Goal: Transaction & Acquisition: Purchase product/service

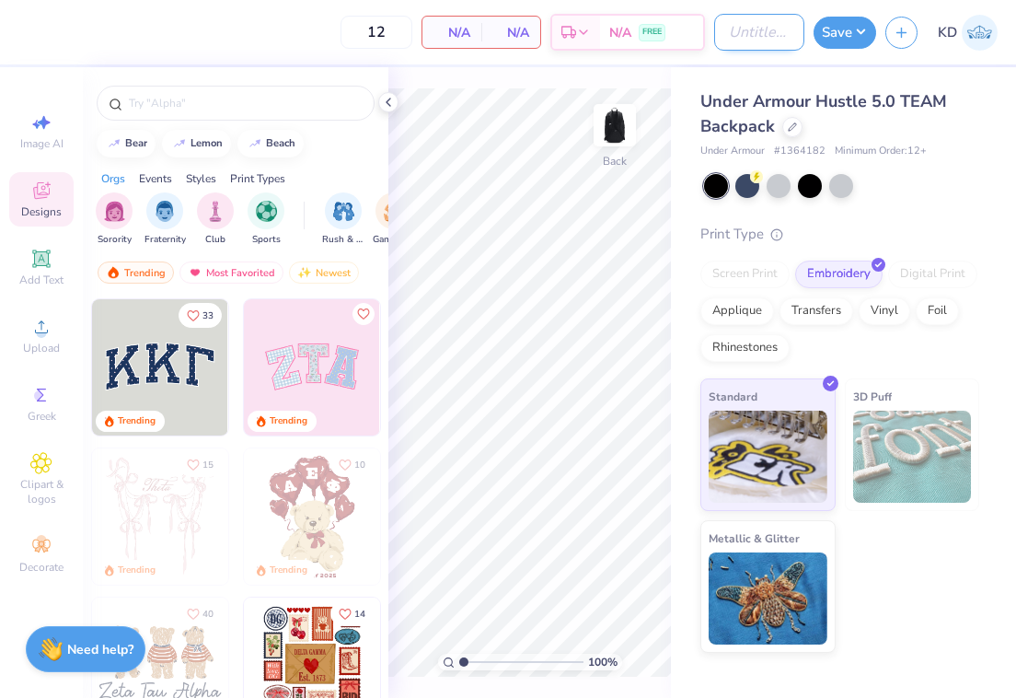
click at [750, 37] on input "Design Title" at bounding box center [759, 32] width 90 height 37
type input "Under armour backpack 1"
click at [594, 150] on div "Back" at bounding box center [615, 136] width 42 height 65
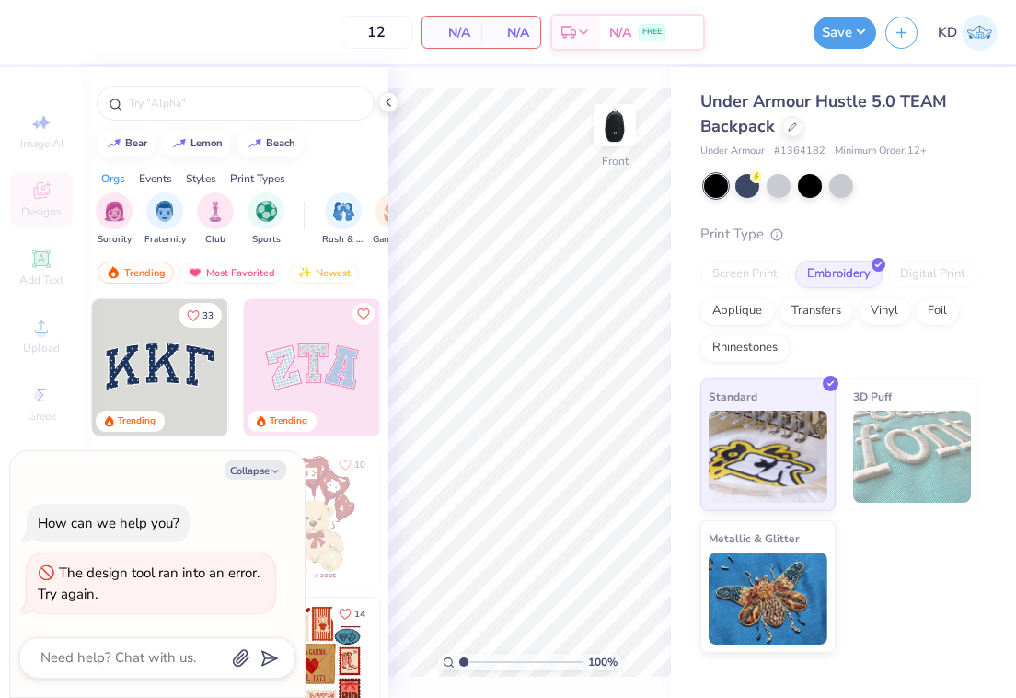
scroll to position [0, 0]
click at [619, 127] on img at bounding box center [615, 125] width 74 height 74
click at [58, 330] on div "Upload" at bounding box center [41, 335] width 64 height 54
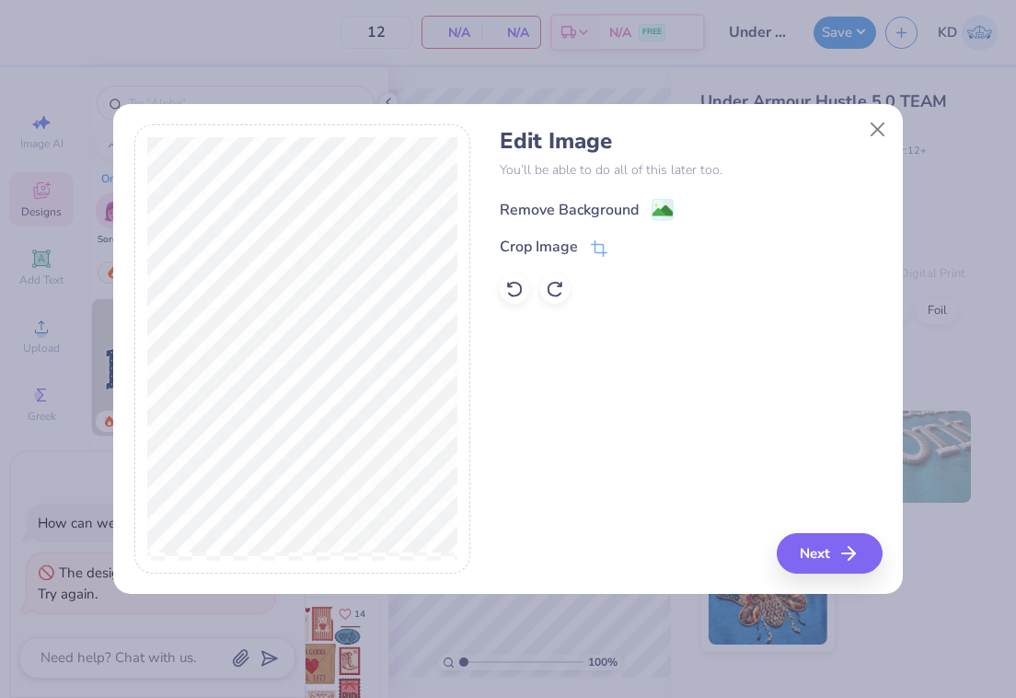
click at [649, 206] on div "Remove Background" at bounding box center [587, 209] width 174 height 23
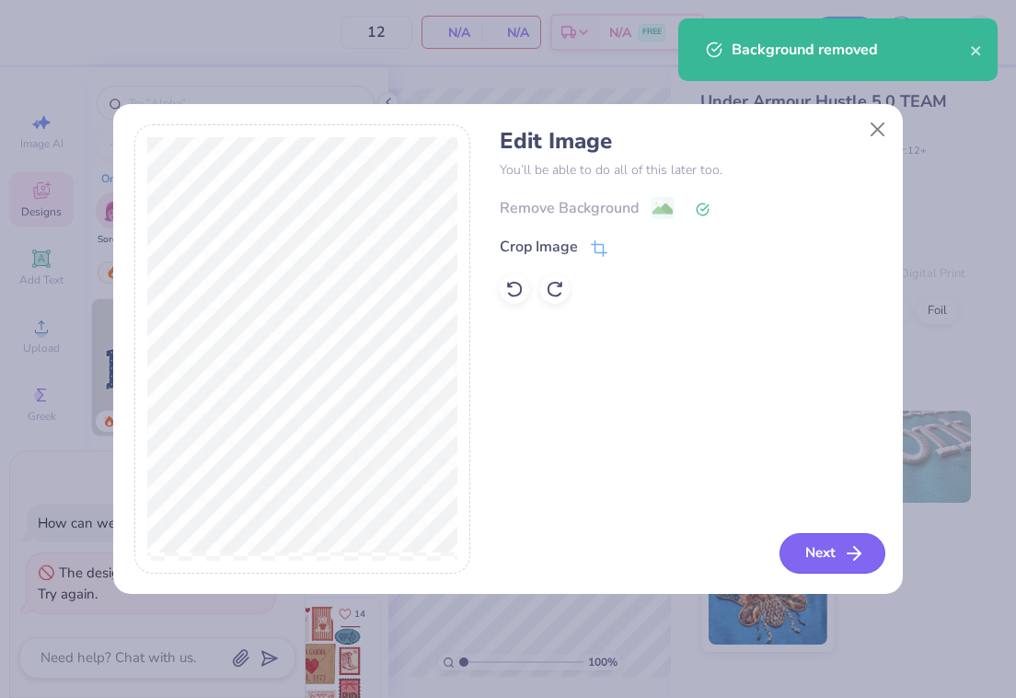
click at [824, 550] on button "Next" at bounding box center [832, 553] width 106 height 40
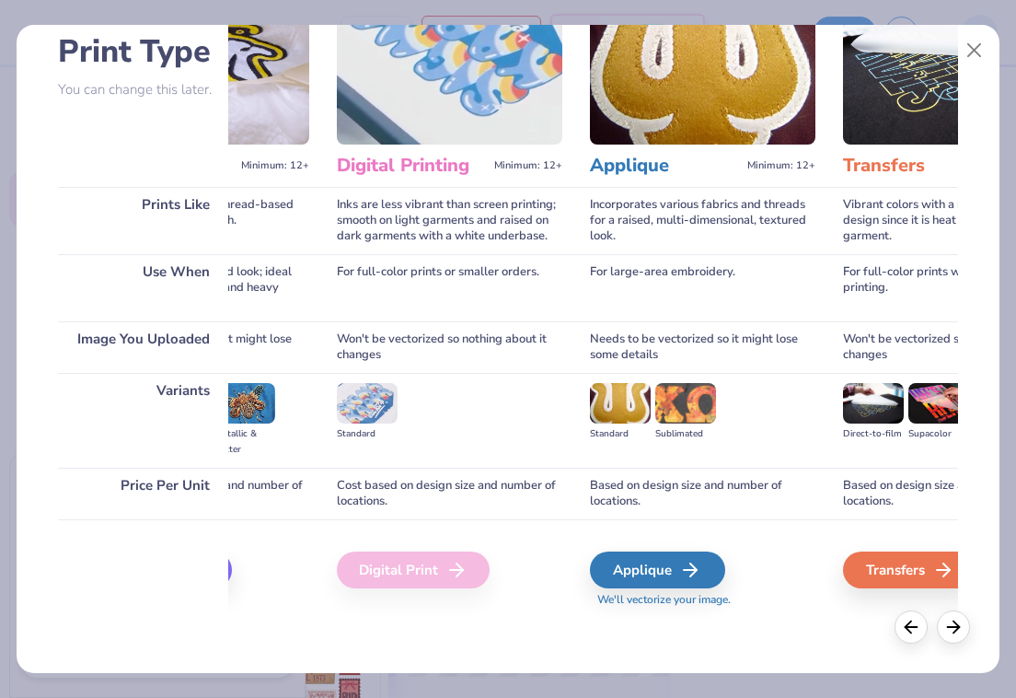
scroll to position [0, 103]
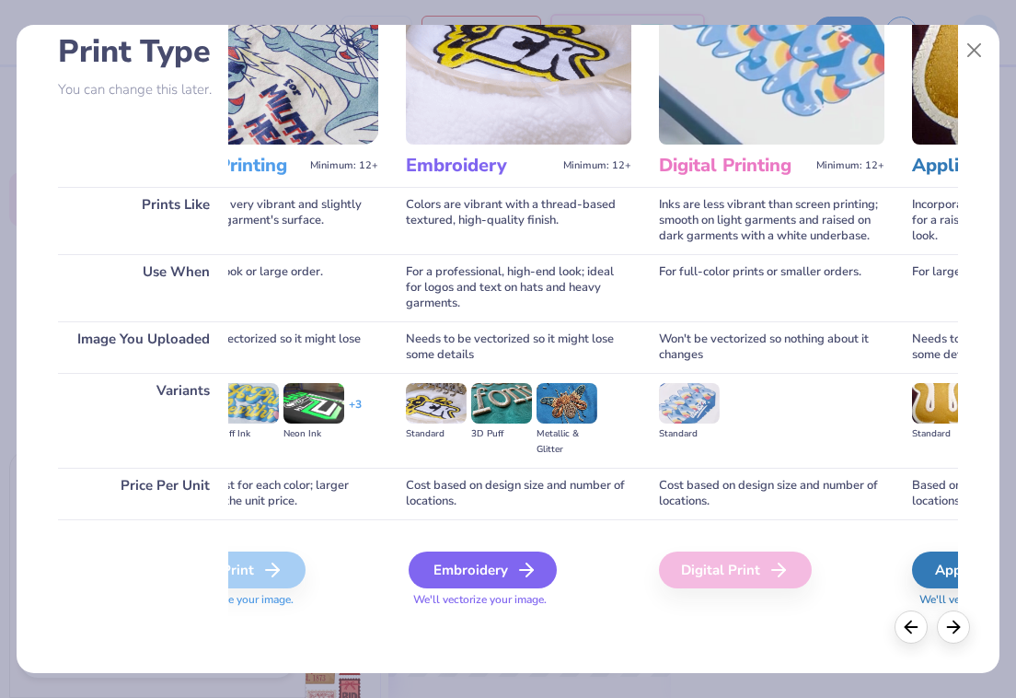
click at [518, 568] on icon at bounding box center [526, 570] width 22 height 22
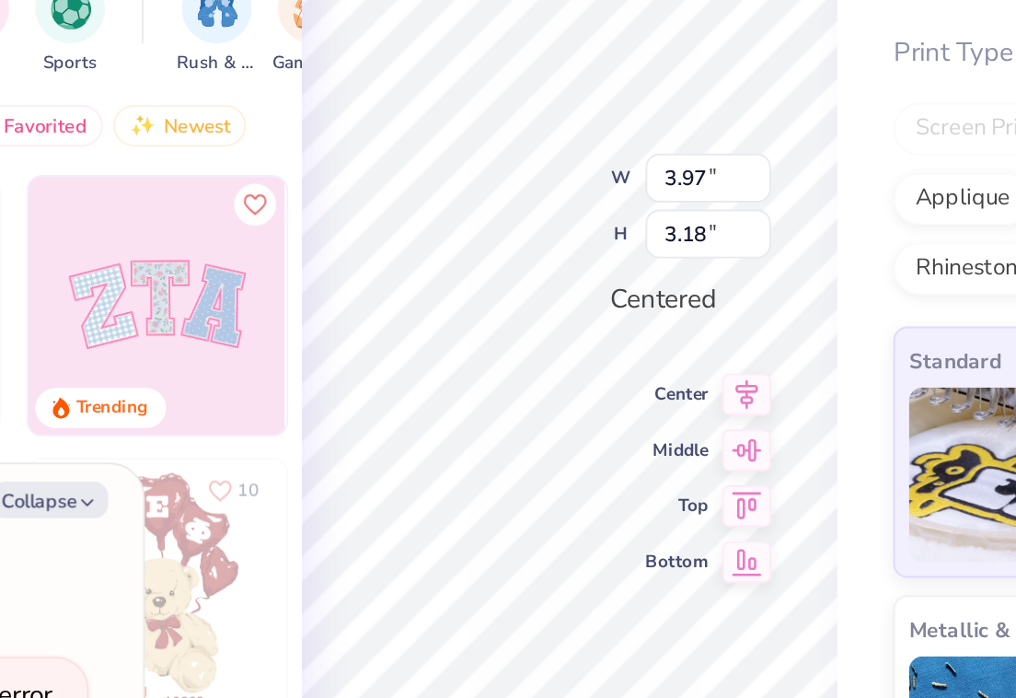
type textarea "x"
type input "2.31"
type input "1.84"
type textarea "x"
type input "1.40"
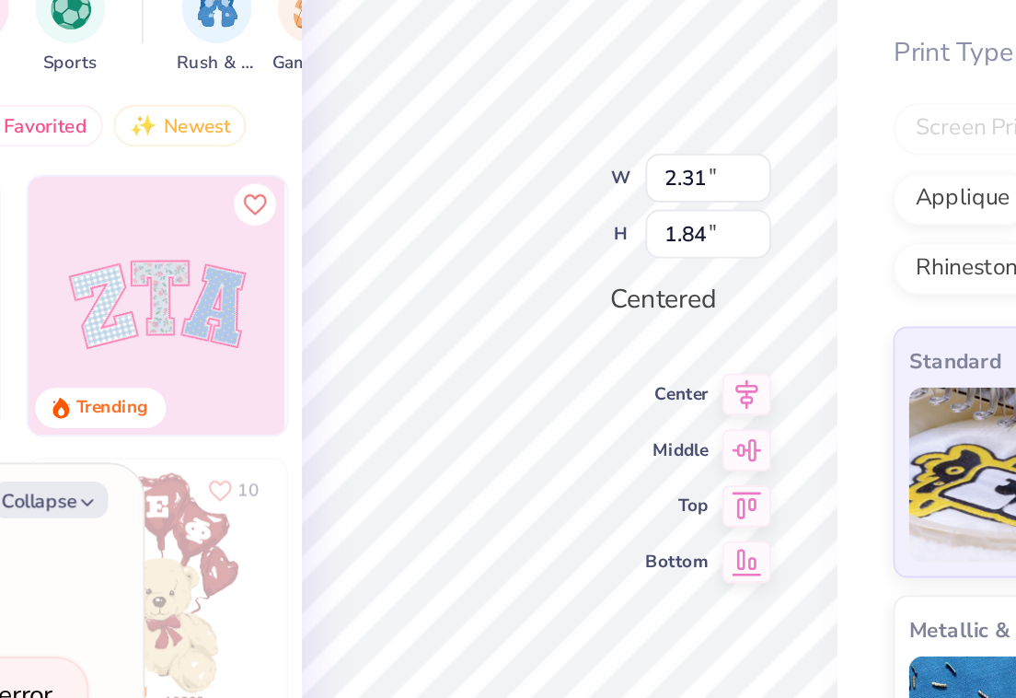
type input "1.12"
type textarea "x"
type input "1.77"
type input "1.41"
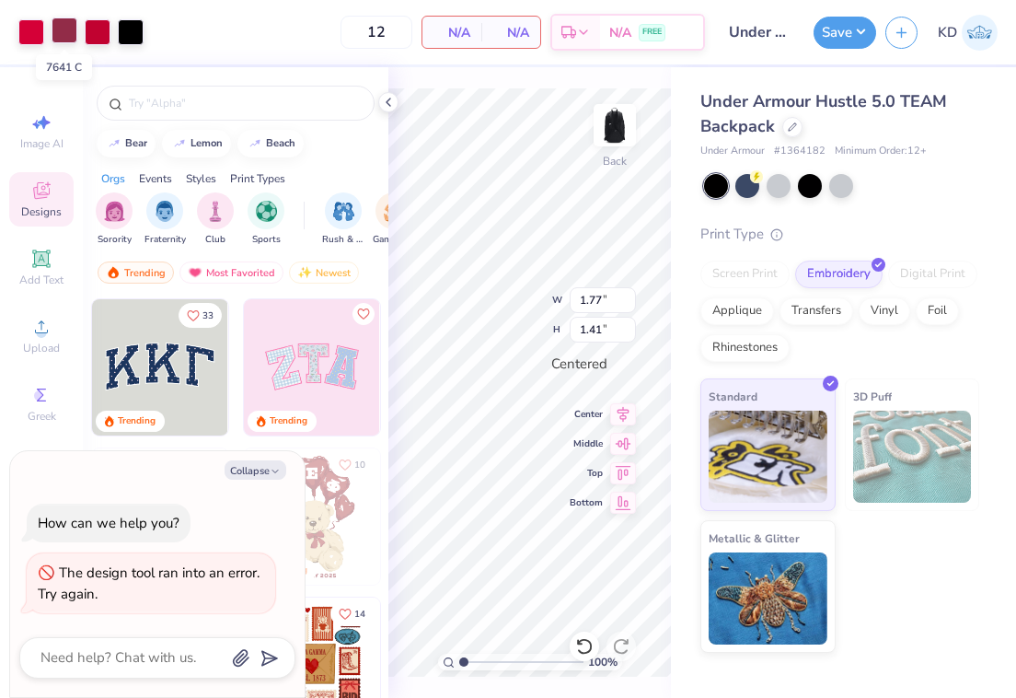
click at [64, 30] on div at bounding box center [65, 30] width 26 height 26
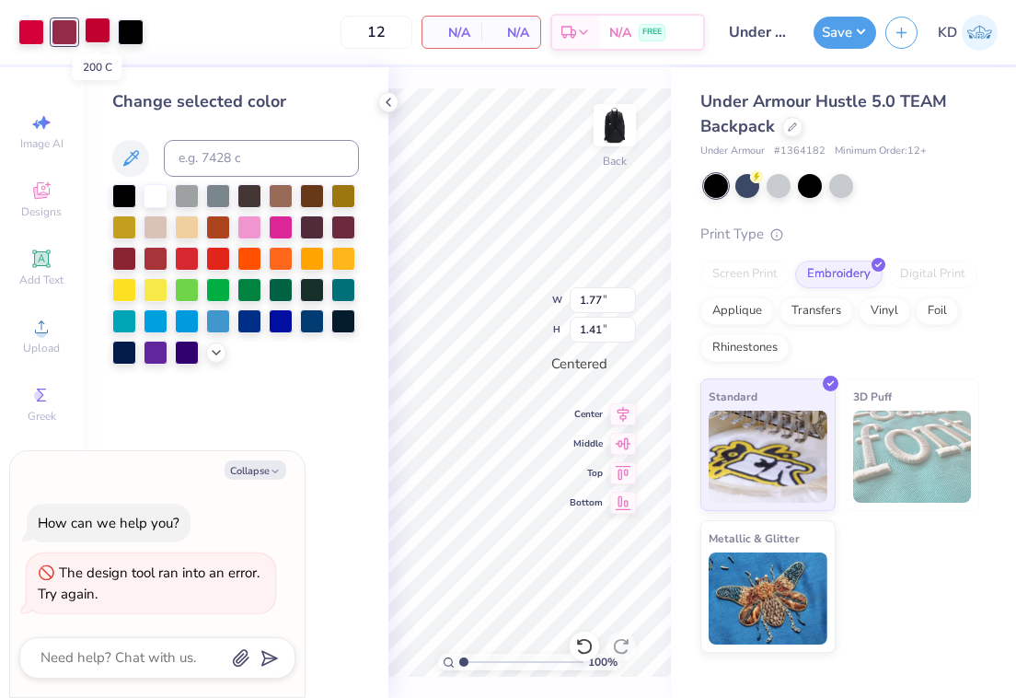
click at [95, 27] on div at bounding box center [98, 30] width 26 height 26
click at [25, 28] on div at bounding box center [31, 30] width 26 height 26
click at [101, 34] on div at bounding box center [98, 30] width 26 height 26
click at [63, 33] on div at bounding box center [65, 30] width 26 height 26
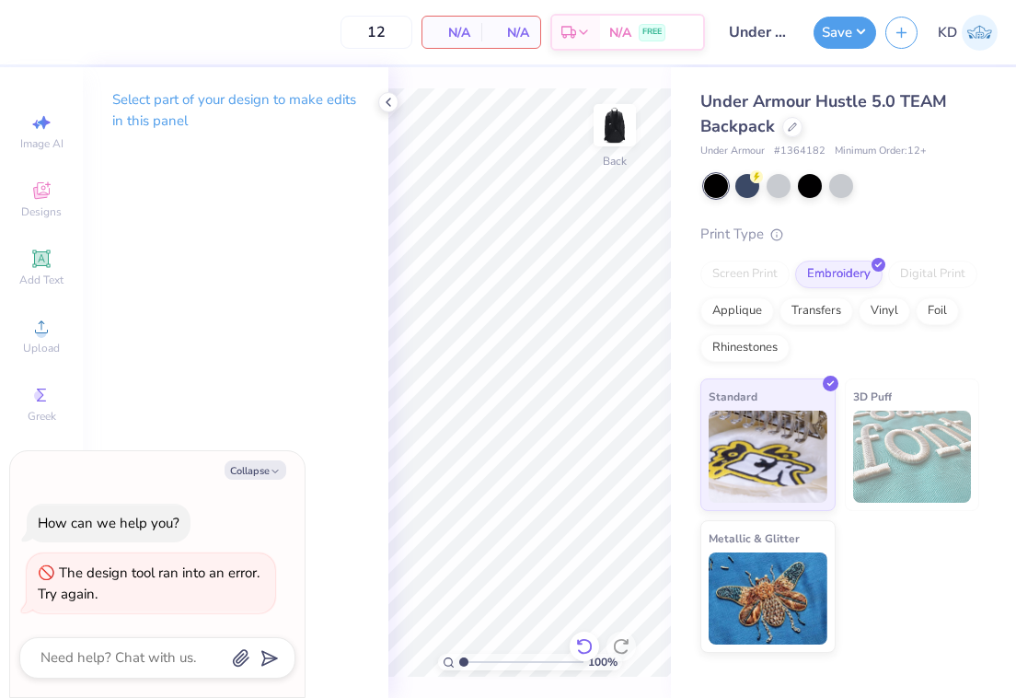
click at [586, 641] on icon at bounding box center [584, 646] width 18 height 18
click at [65, 32] on div at bounding box center [65, 30] width 26 height 26
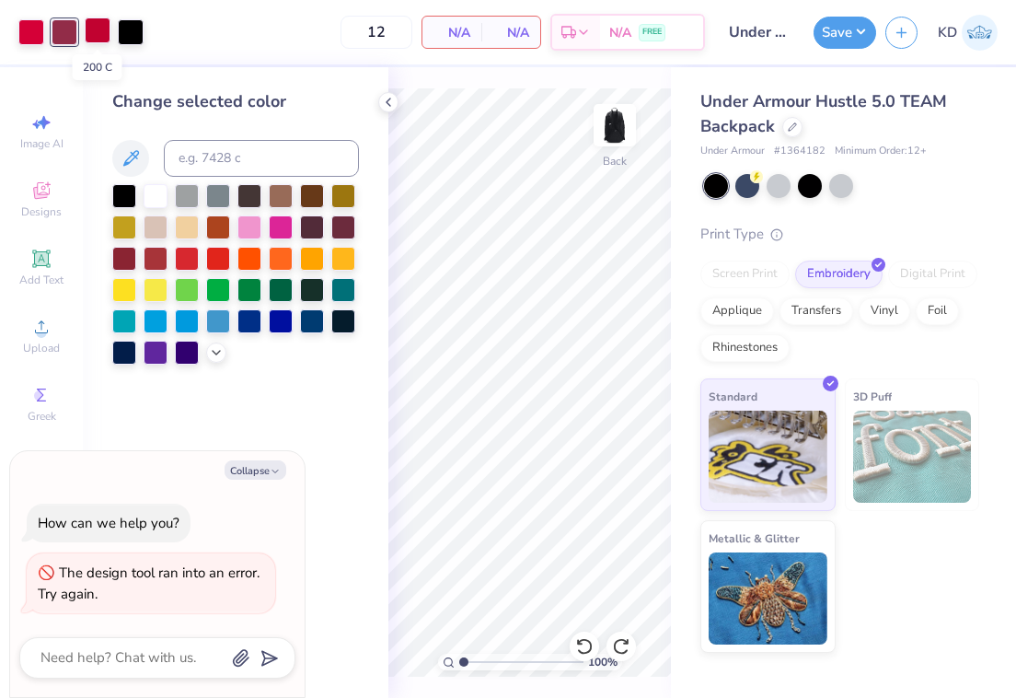
click at [90, 28] on div at bounding box center [98, 30] width 26 height 26
click at [64, 28] on div at bounding box center [65, 30] width 26 height 26
type textarea "x"
click at [225, 172] on input at bounding box center [261, 158] width 195 height 37
type input "200"
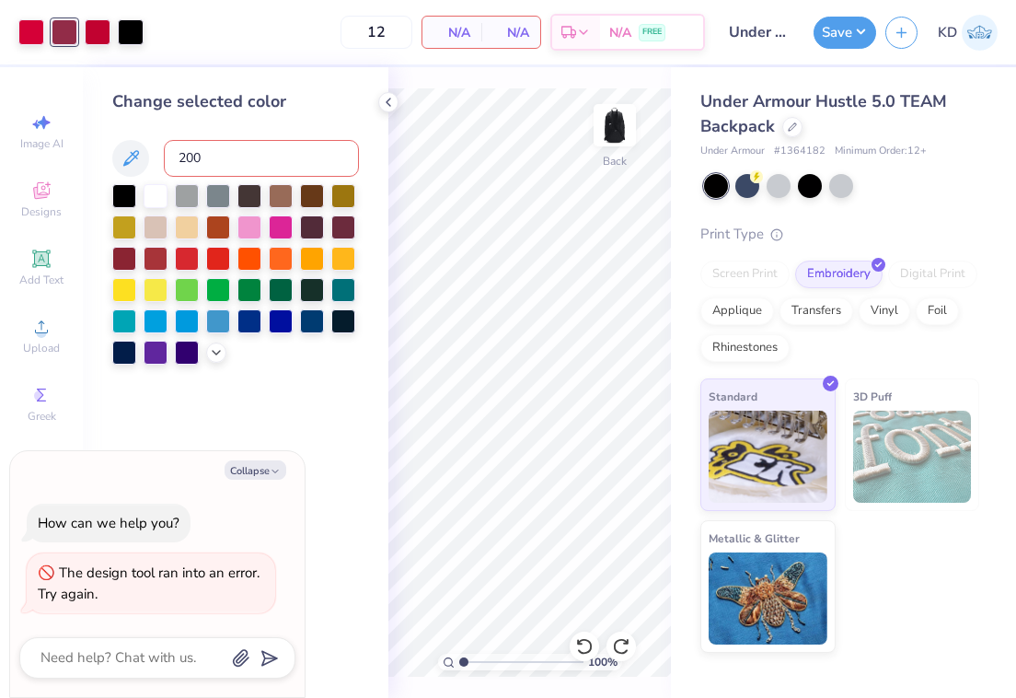
type textarea "x"
click at [20, 30] on div at bounding box center [31, 30] width 26 height 26
type textarea "x"
click at [212, 167] on input at bounding box center [261, 158] width 195 height 37
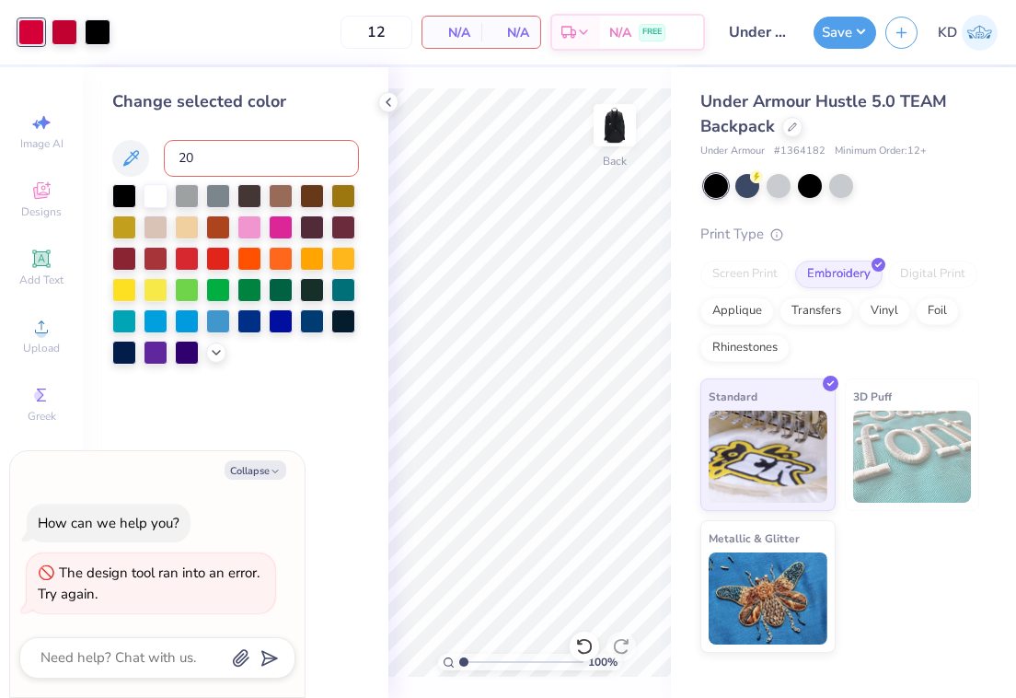
type input "200"
type textarea "x"
click at [52, 38] on div at bounding box center [65, 30] width 26 height 26
click at [152, 191] on div at bounding box center [156, 194] width 24 height 24
click at [33, 36] on div at bounding box center [31, 30] width 26 height 26
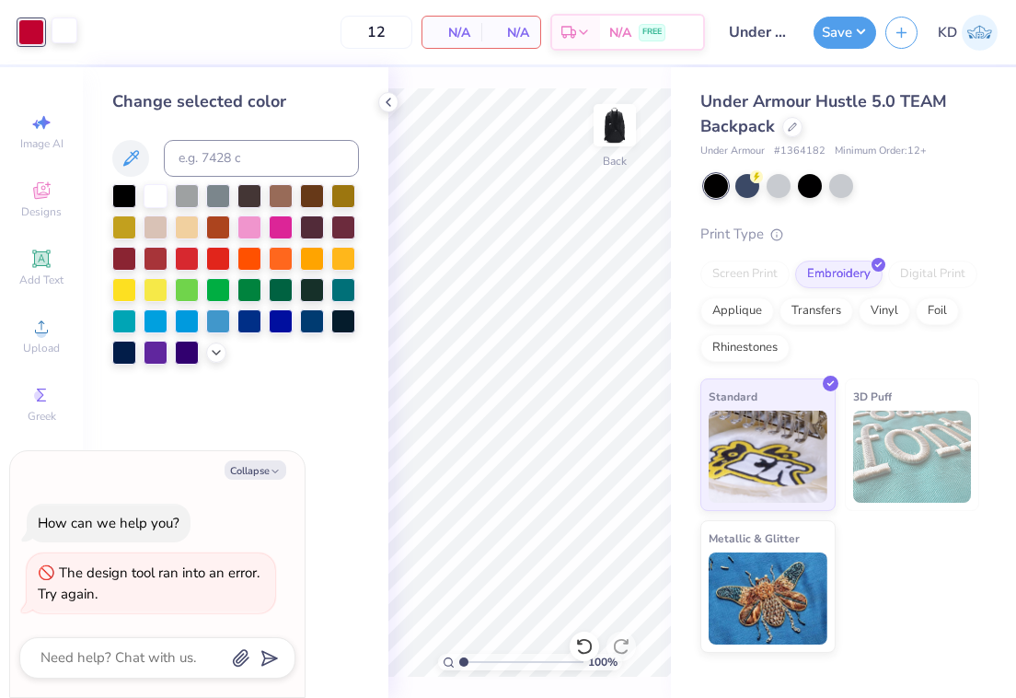
click at [70, 36] on div at bounding box center [65, 30] width 26 height 26
type textarea "x"
click at [209, 161] on input at bounding box center [261, 158] width 195 height 37
type input "200"
click at [248, 227] on div at bounding box center [249, 225] width 24 height 24
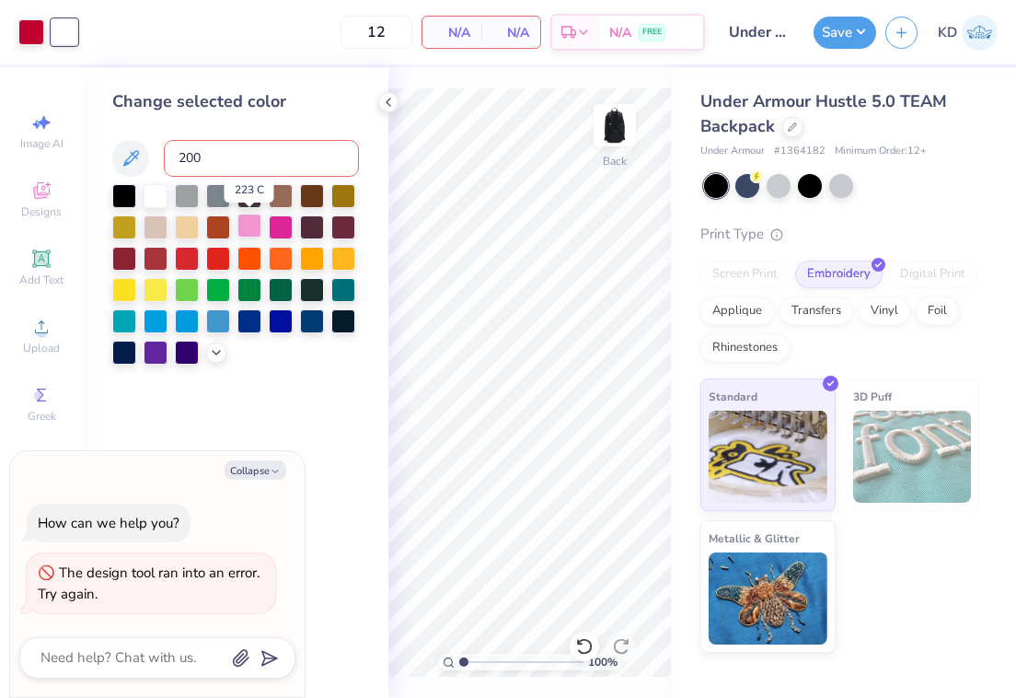
type textarea "x"
click at [33, 32] on div at bounding box center [31, 30] width 26 height 26
click at [156, 199] on div at bounding box center [156, 194] width 24 height 24
click at [57, 40] on div at bounding box center [65, 30] width 26 height 26
type textarea "x"
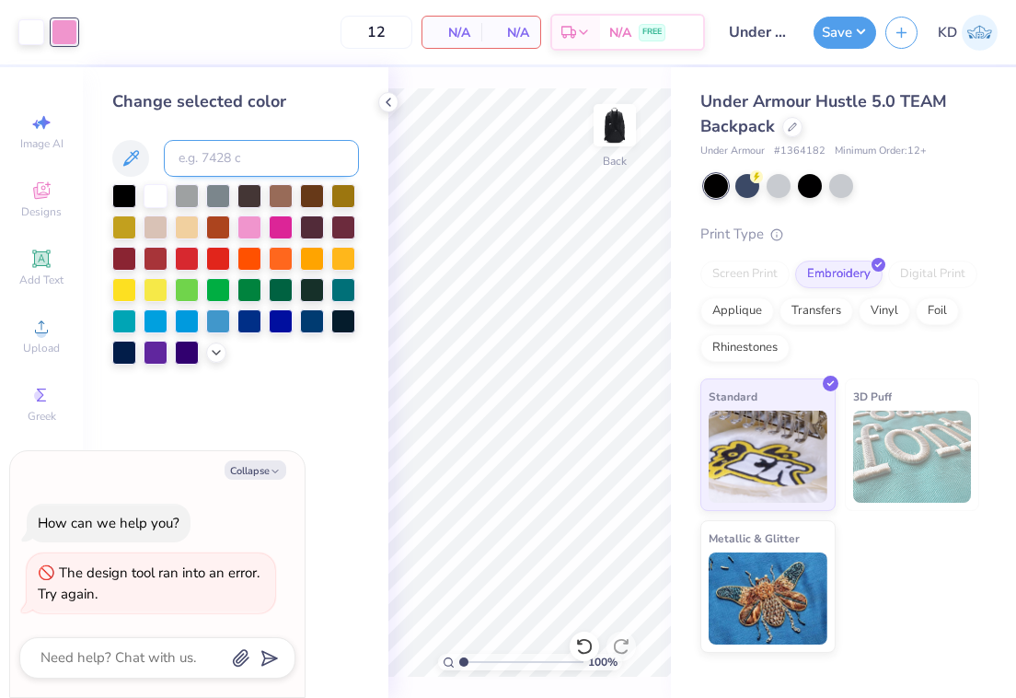
click at [215, 156] on input at bounding box center [261, 158] width 195 height 37
type input "200"
type textarea "x"
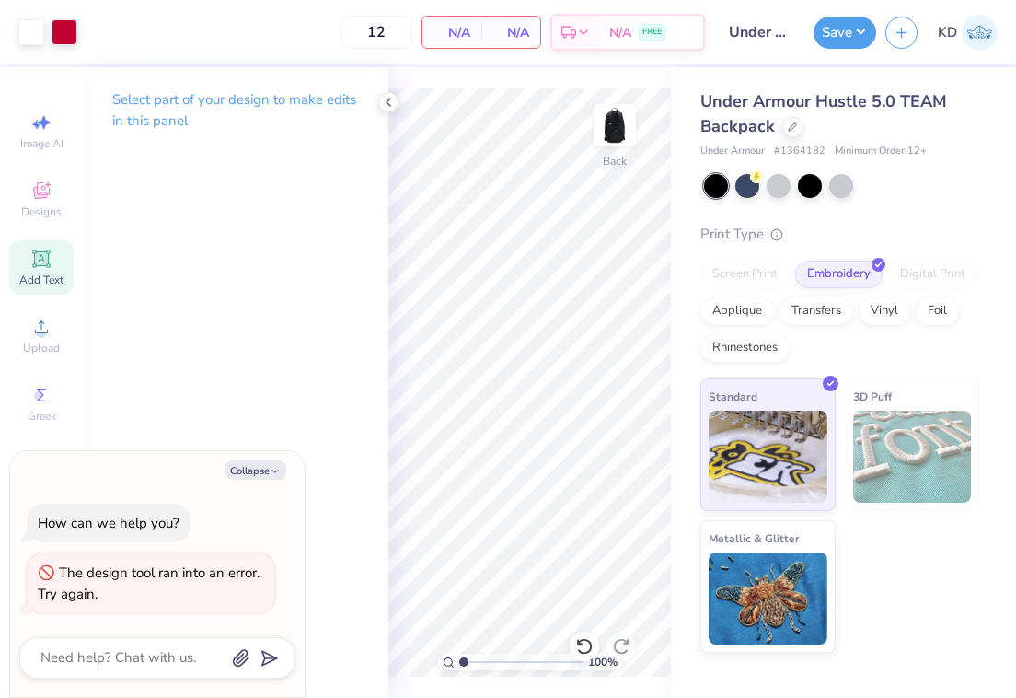
click at [41, 265] on icon at bounding box center [40, 257] width 17 height 17
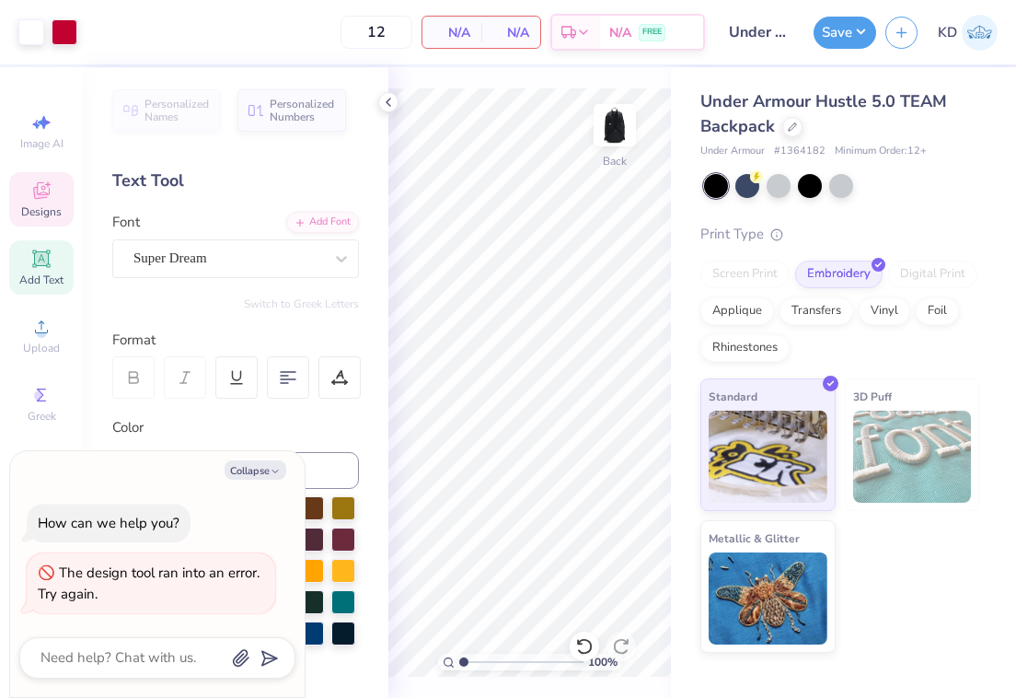
click at [41, 191] on icon at bounding box center [41, 190] width 22 height 22
type textarea "x"
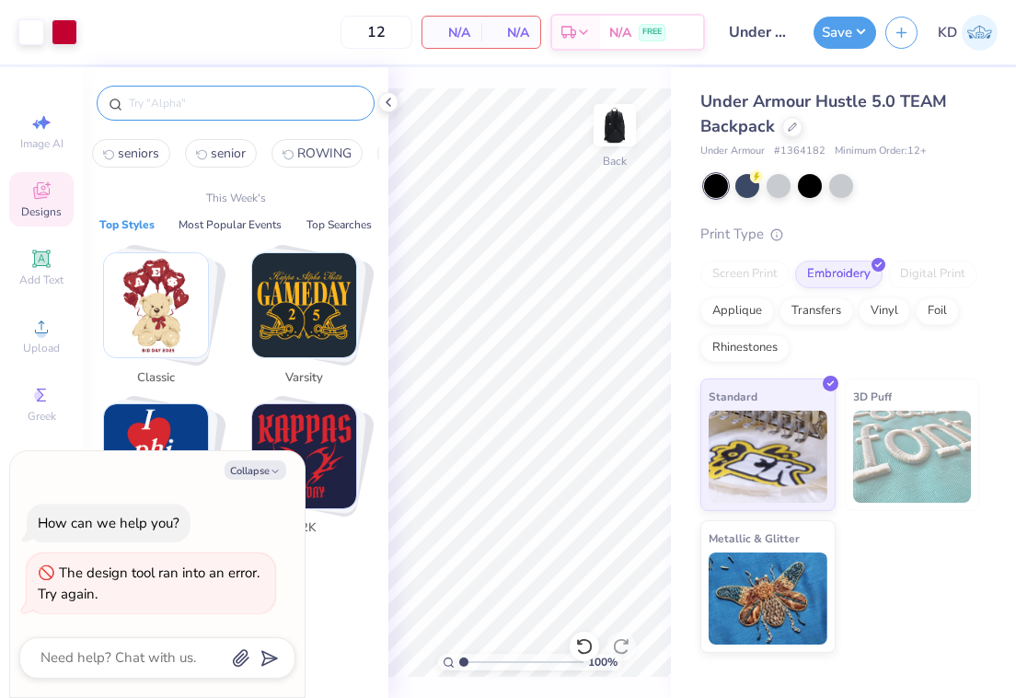
click at [198, 98] on input "text" at bounding box center [245, 103] width 236 height 18
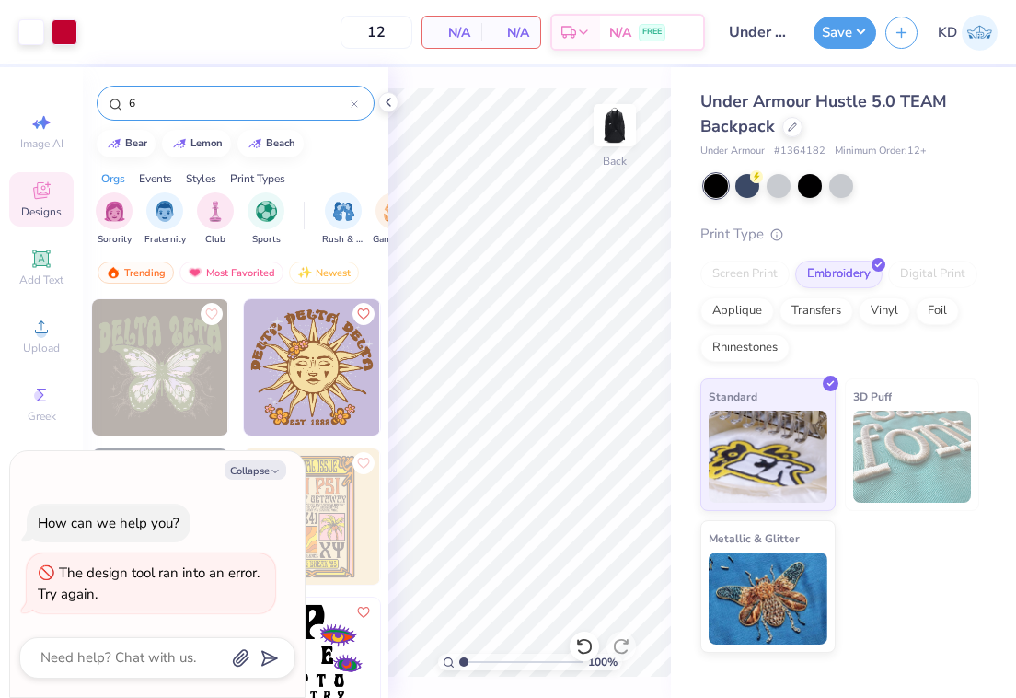
type input "6"
click at [256, 479] on div "Collapse How can we help you? The design tool ran into an error. Try again." at bounding box center [157, 574] width 294 height 247
click at [270, 471] on icon "button" at bounding box center [275, 471] width 11 height 11
type textarea "x"
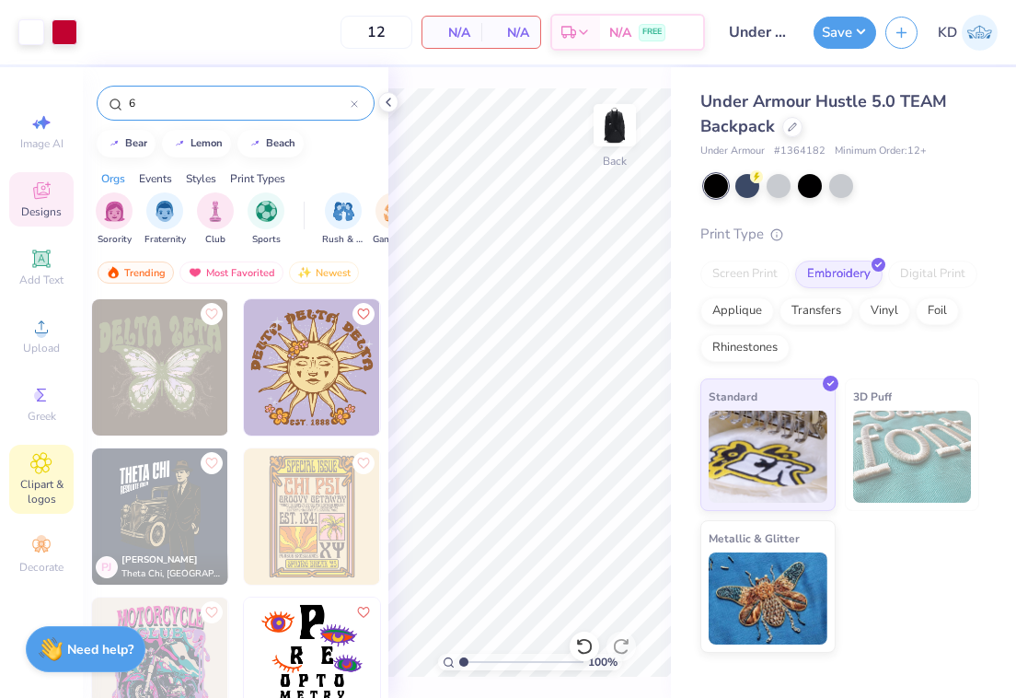
click at [46, 487] on span "Clipart & logos" at bounding box center [41, 491] width 64 height 29
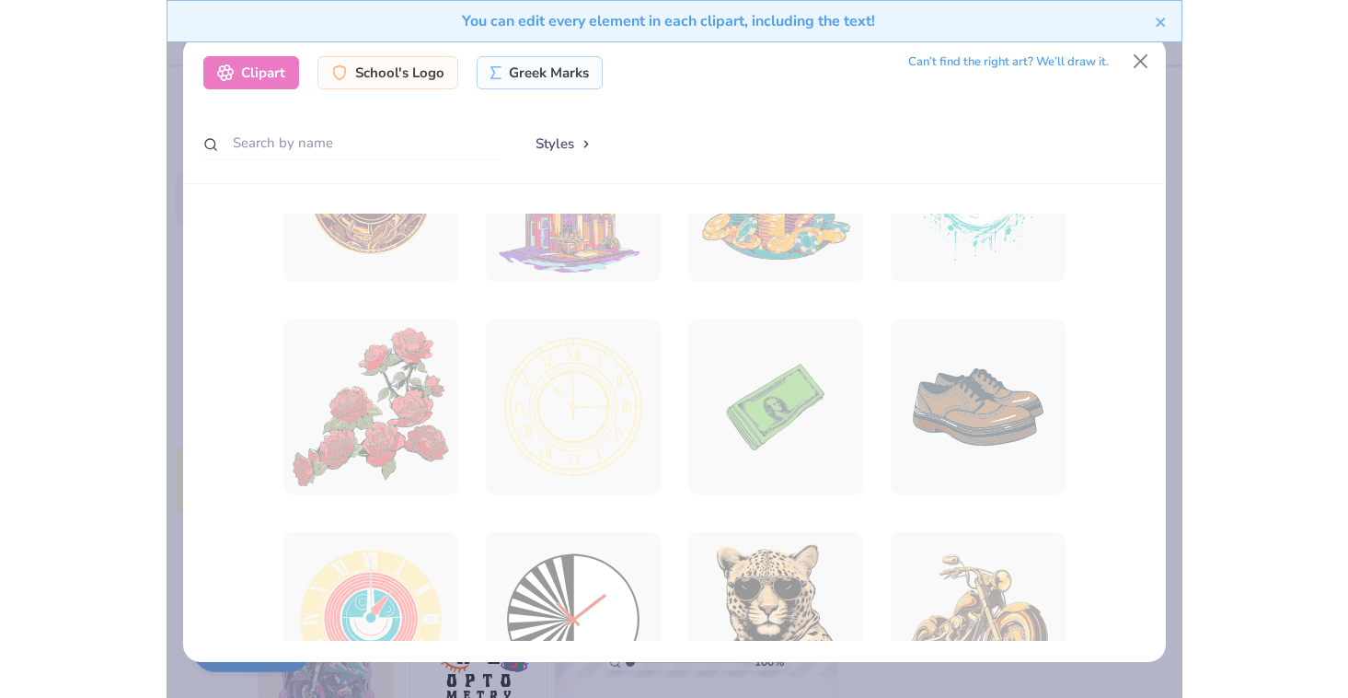
scroll to position [146, 0]
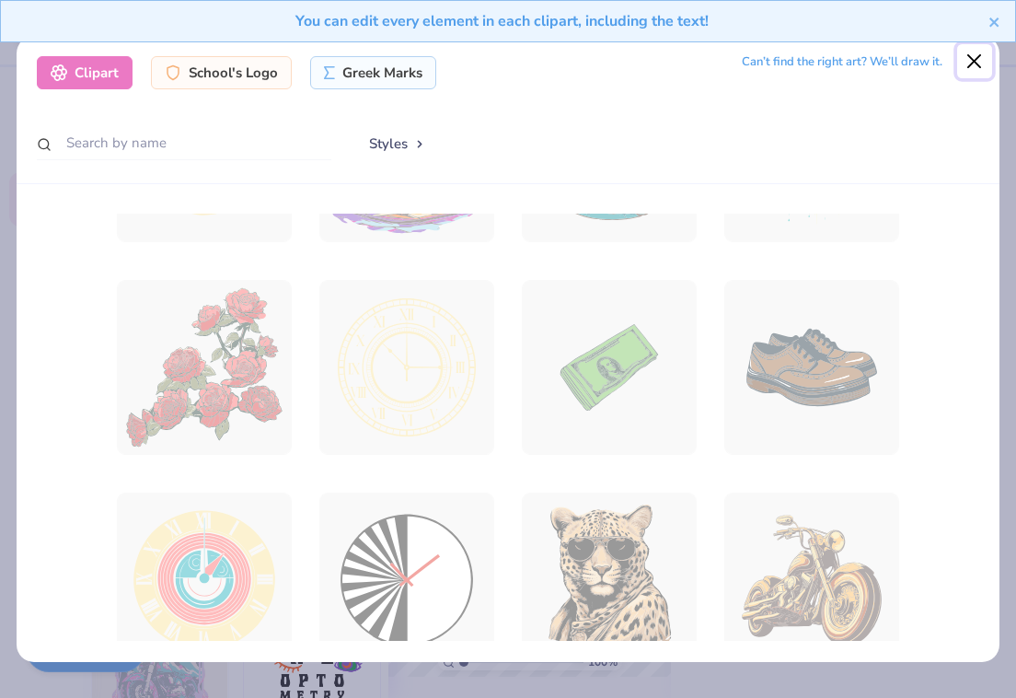
click at [969, 62] on button "Close" at bounding box center [974, 61] width 35 height 35
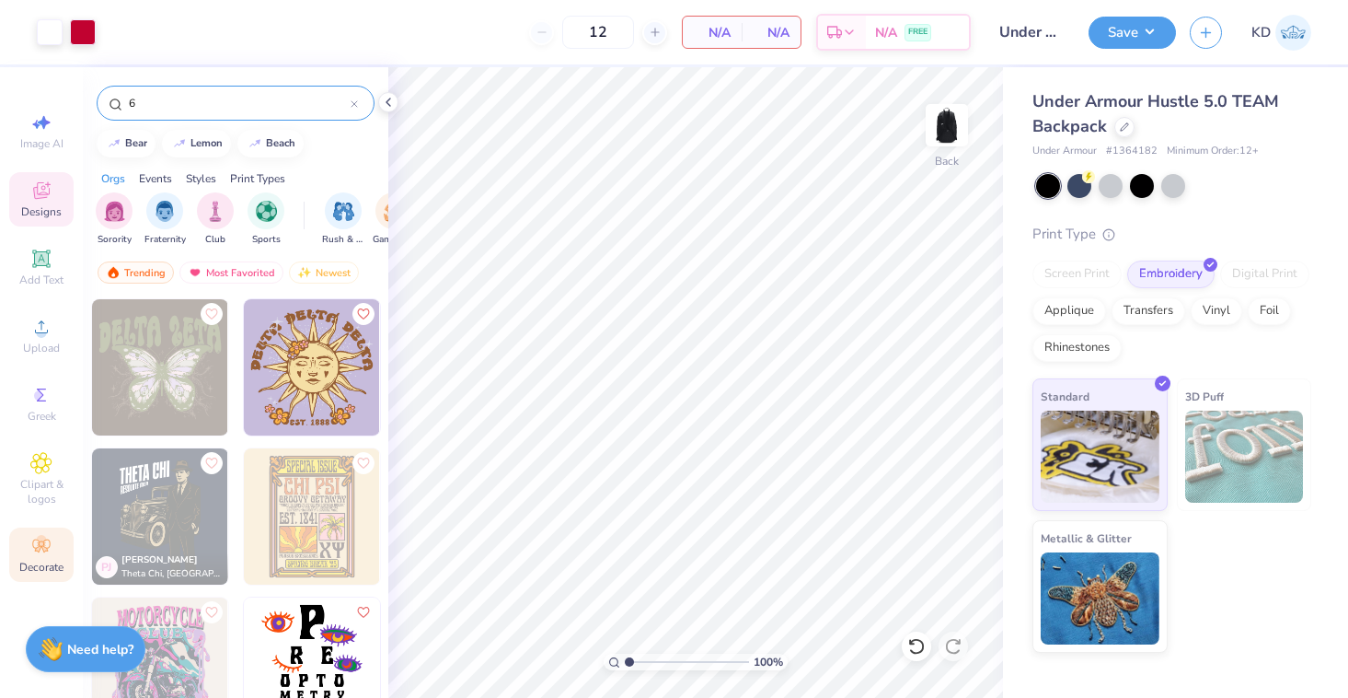
click at [41, 554] on icon at bounding box center [41, 546] width 22 height 22
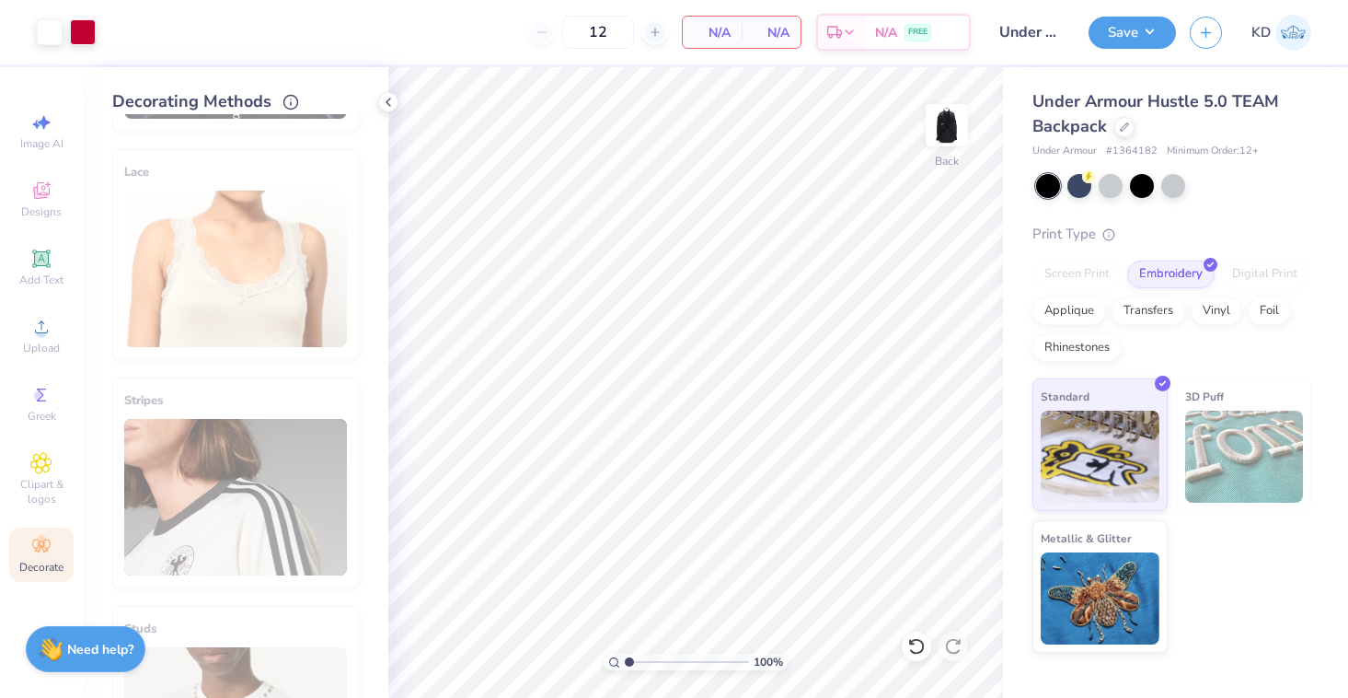
scroll to position [159, 0]
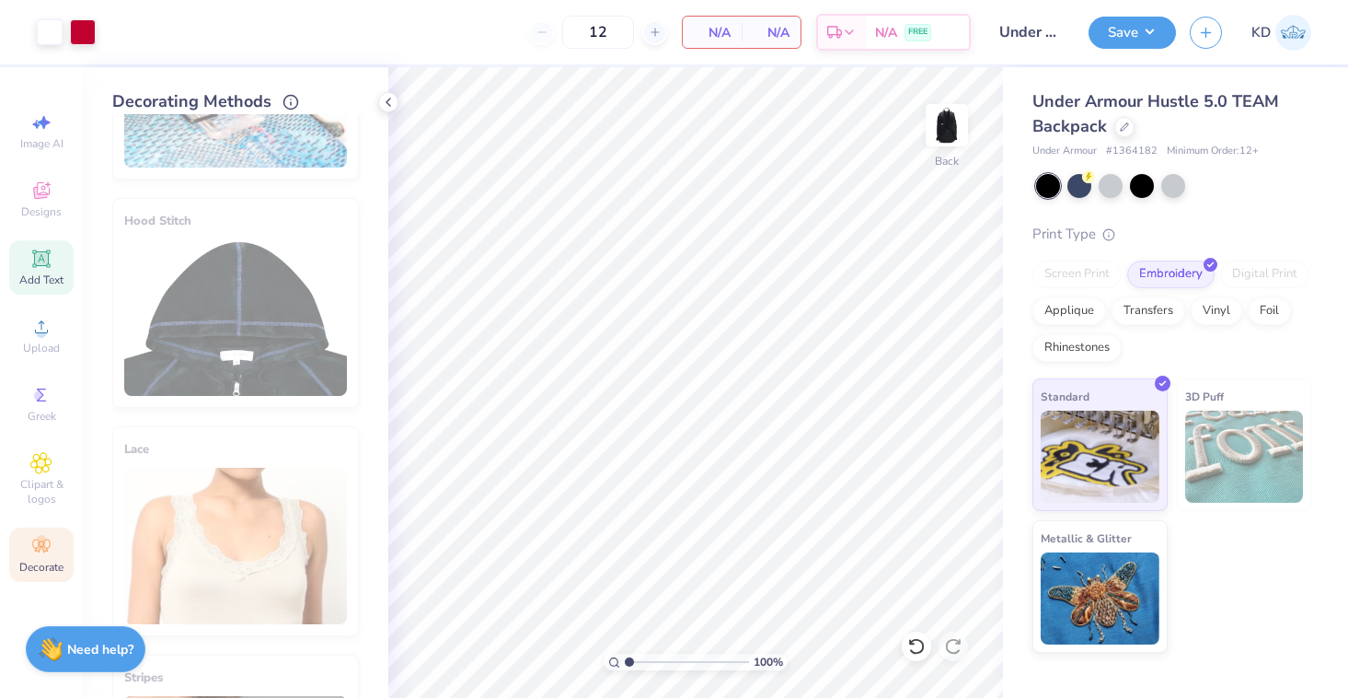
click at [42, 266] on icon at bounding box center [41, 259] width 22 height 22
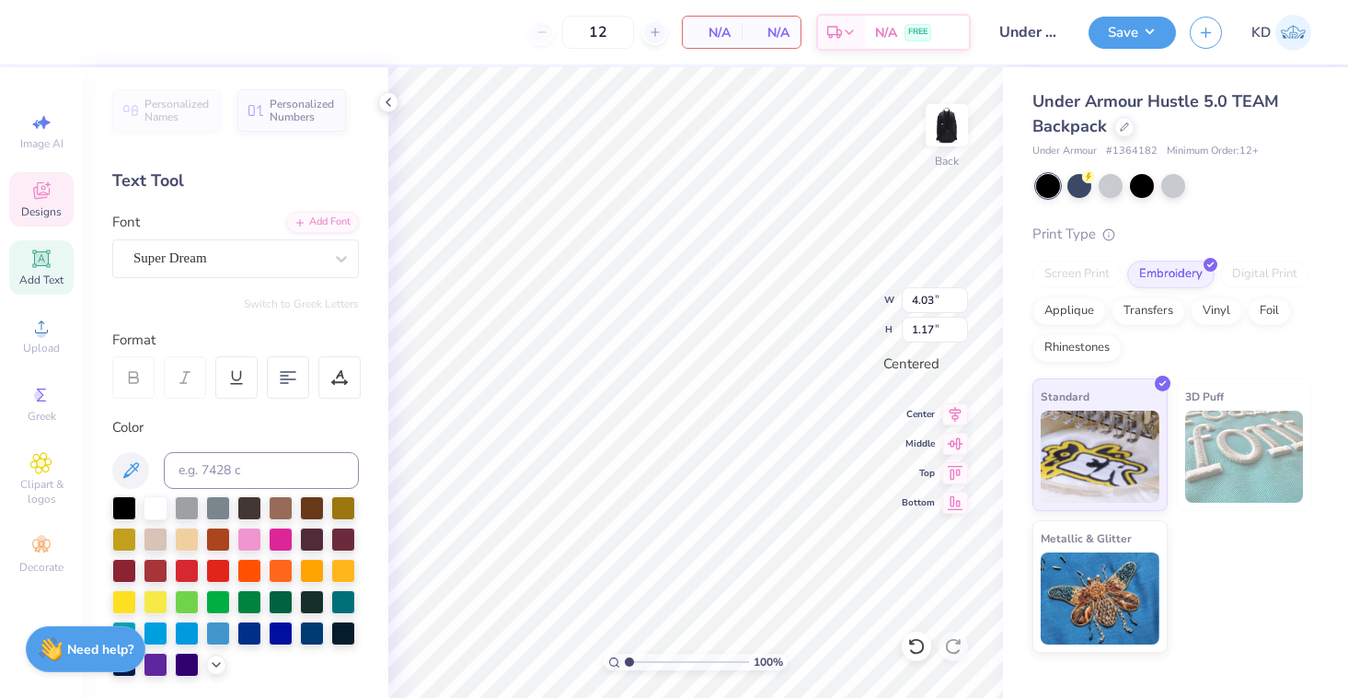
click at [53, 200] on div "Designs" at bounding box center [41, 199] width 64 height 54
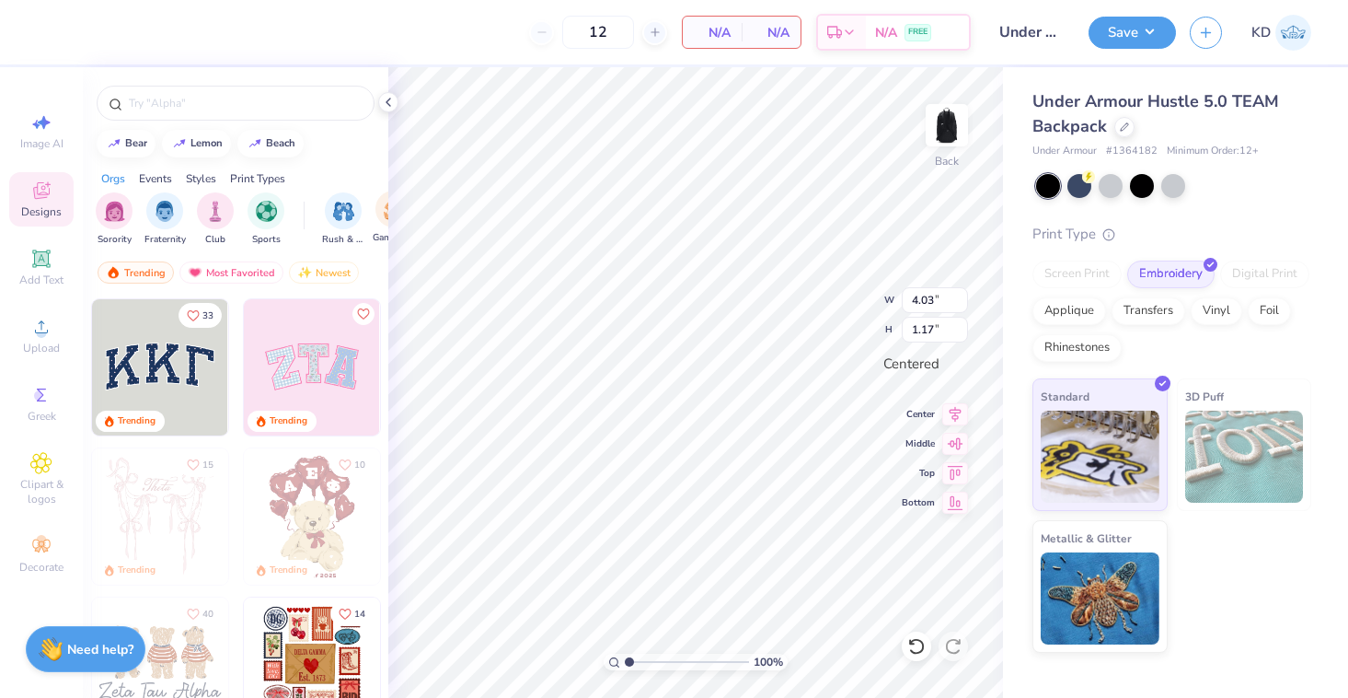
type textarea "TXT"
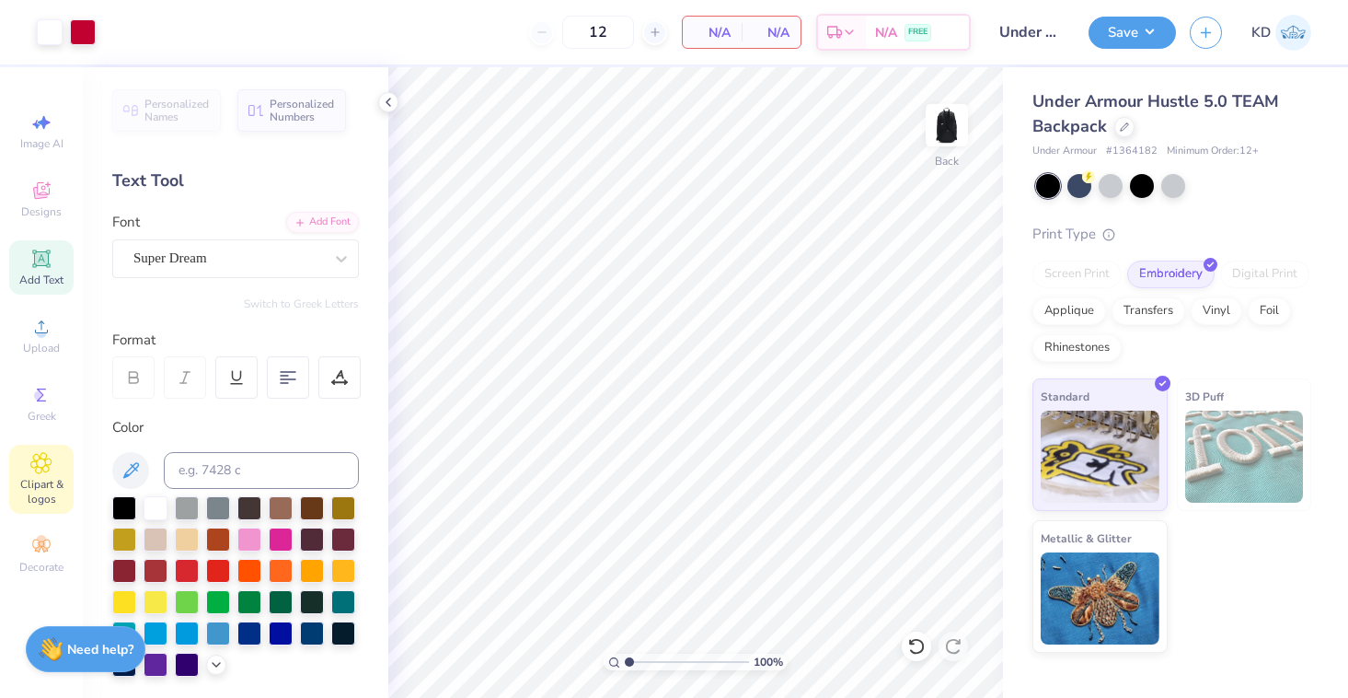
click at [48, 473] on icon at bounding box center [40, 463] width 21 height 22
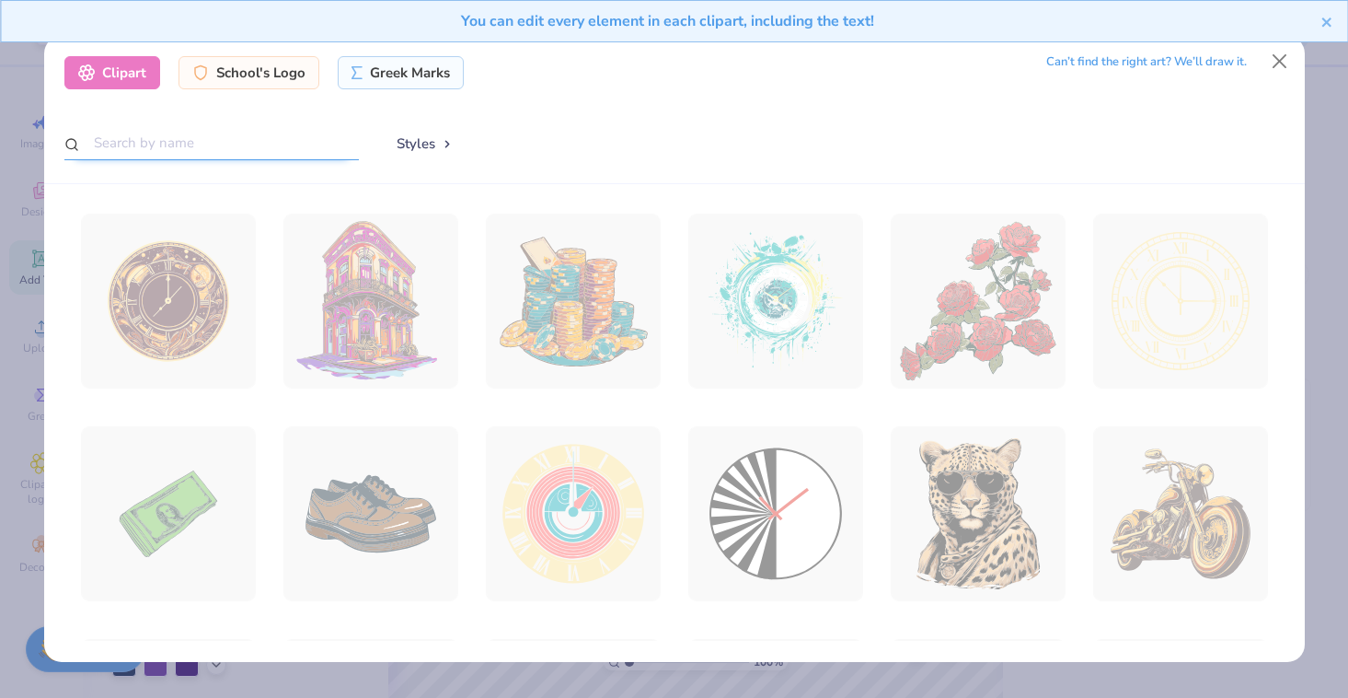
click at [228, 139] on input "text" at bounding box center [211, 143] width 294 height 34
type input "6"
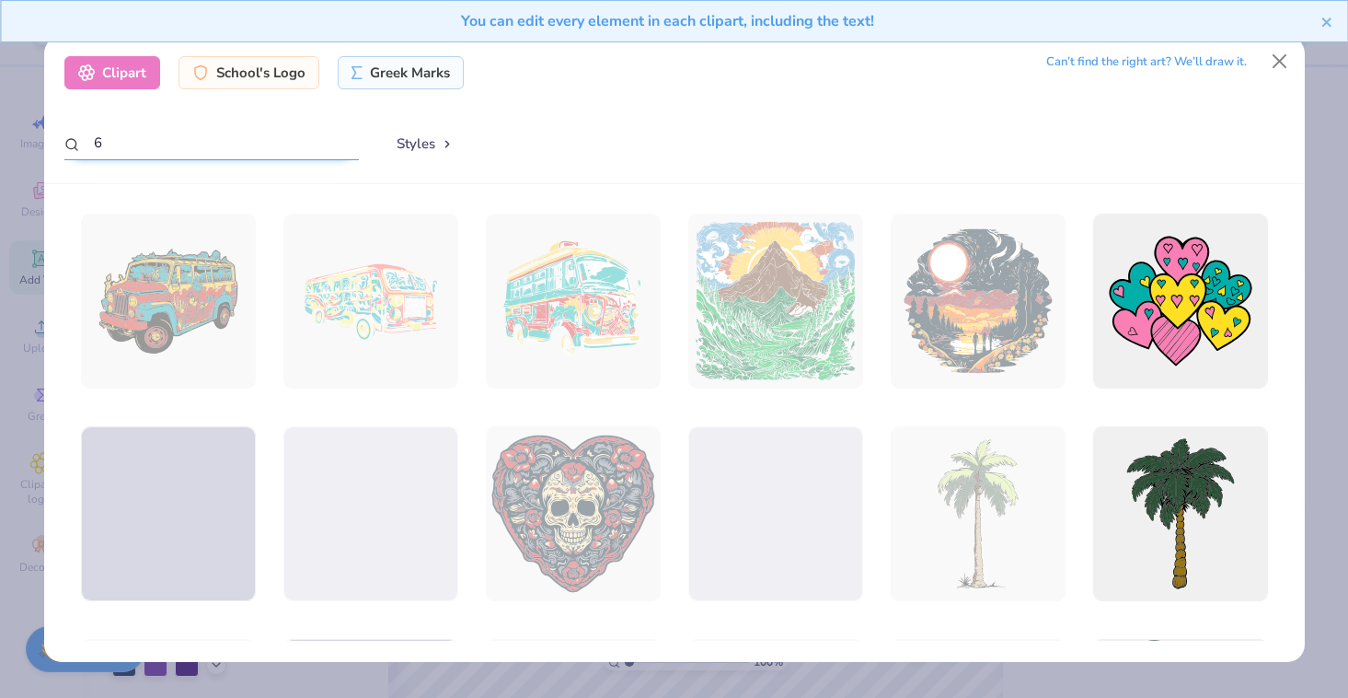
click at [137, 141] on input "6" at bounding box center [211, 143] width 294 height 34
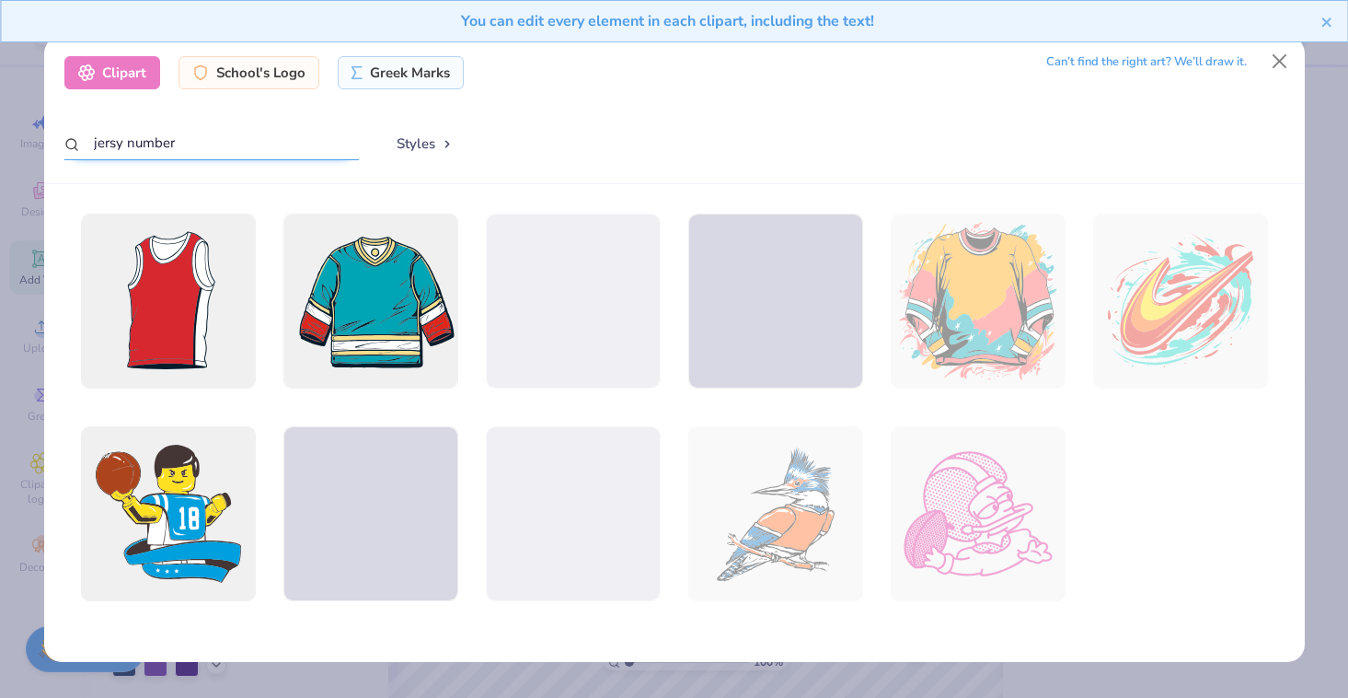
type input "jersy number"
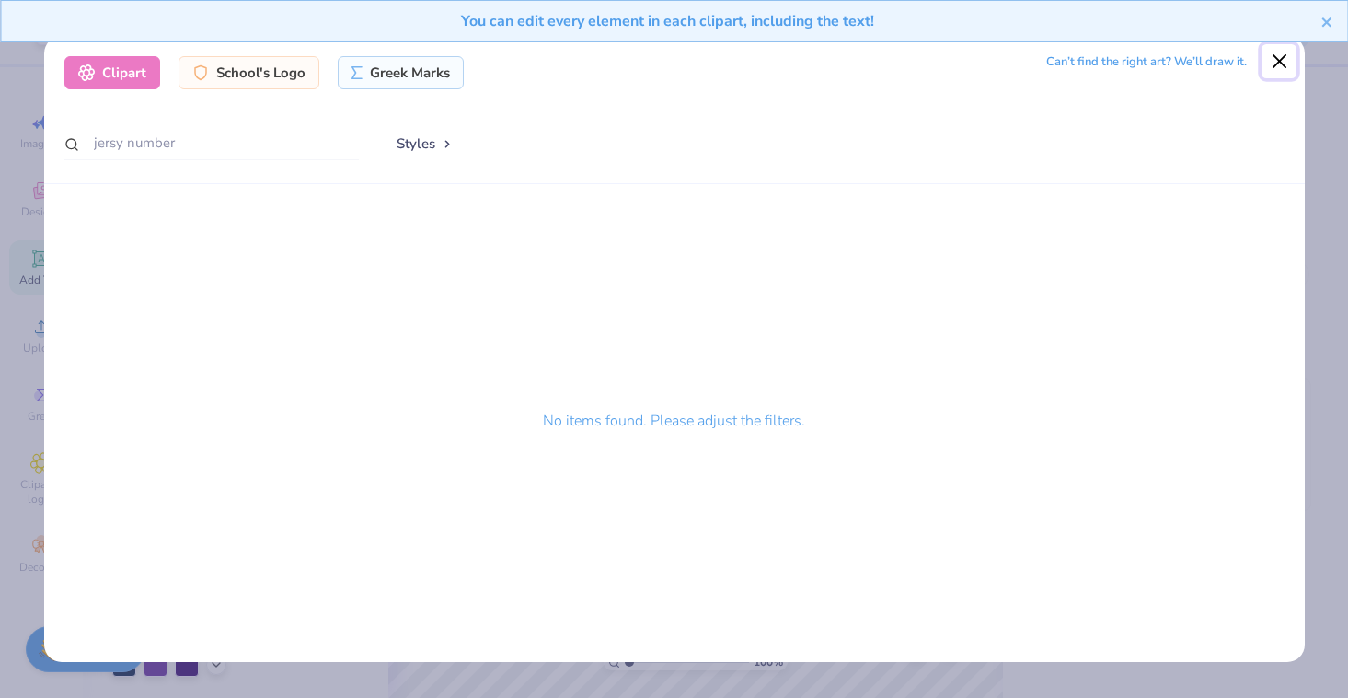
click at [1267, 64] on button "Close" at bounding box center [1279, 61] width 35 height 35
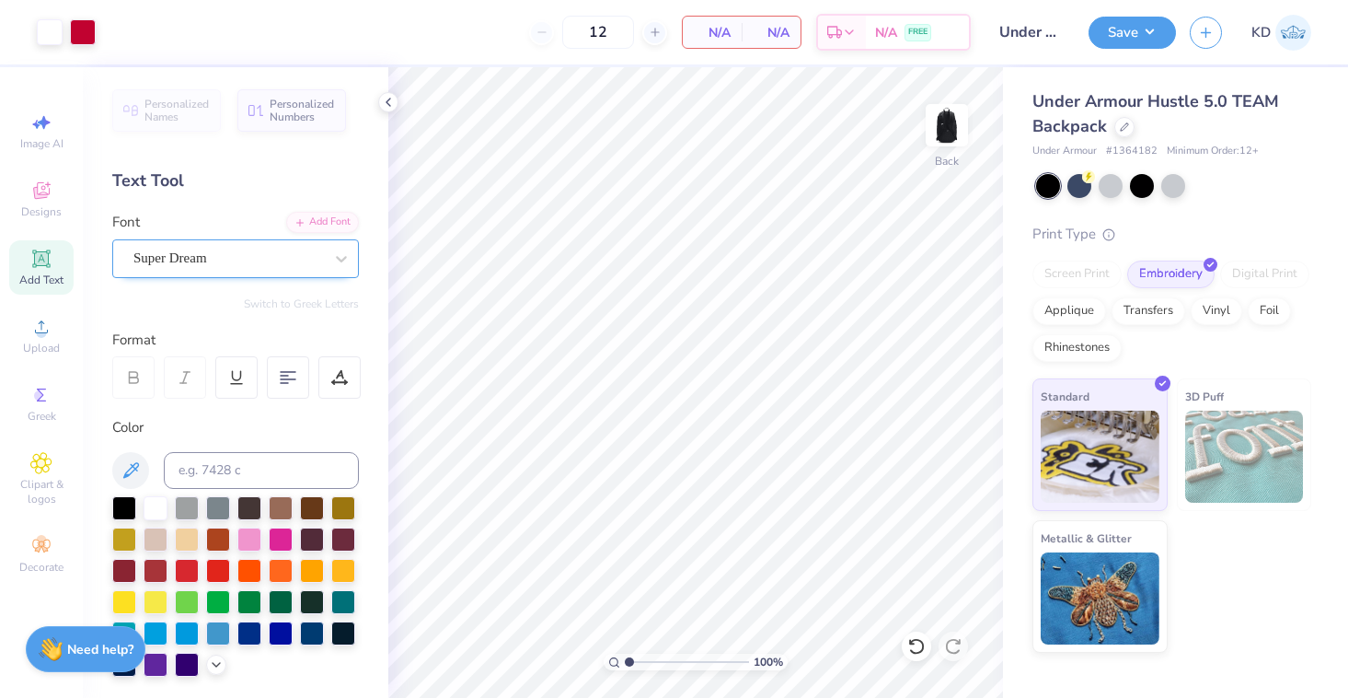
click at [202, 249] on div "Super Dream" at bounding box center [228, 258] width 193 height 29
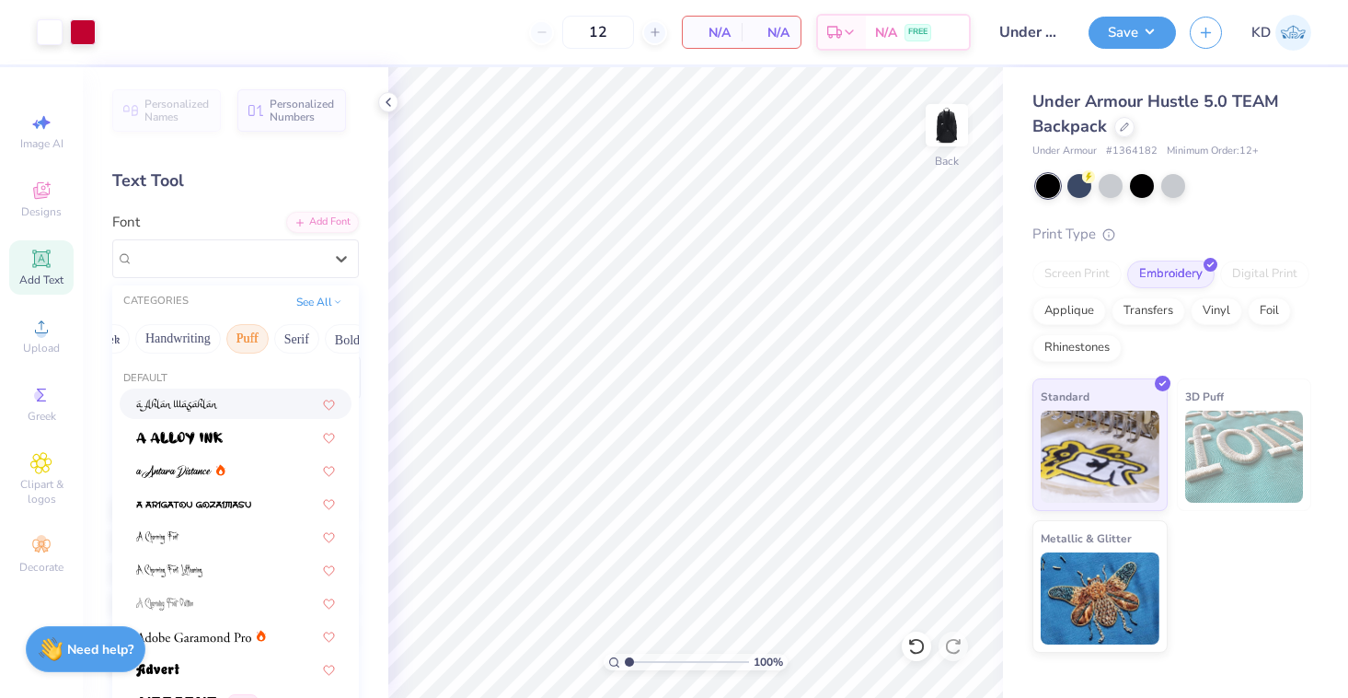
scroll to position [0, 46]
click at [286, 341] on button "Serif" at bounding box center [291, 338] width 45 height 29
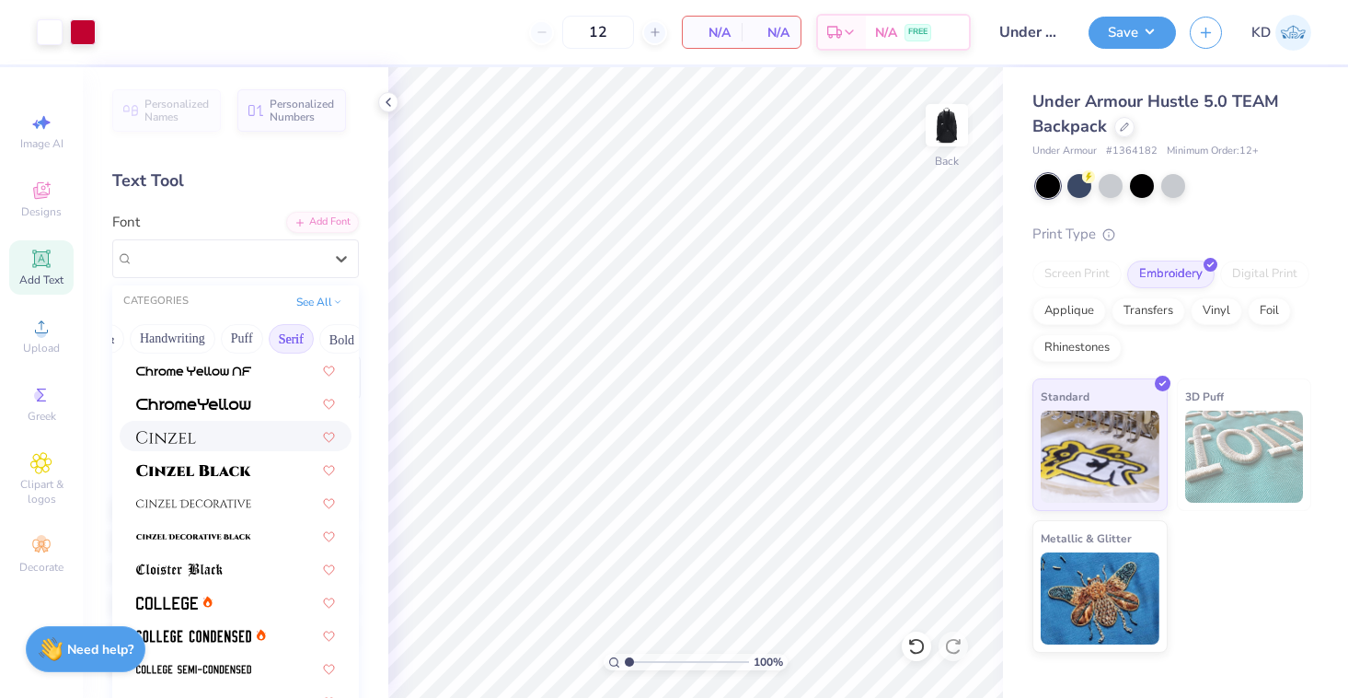
scroll to position [371, 0]
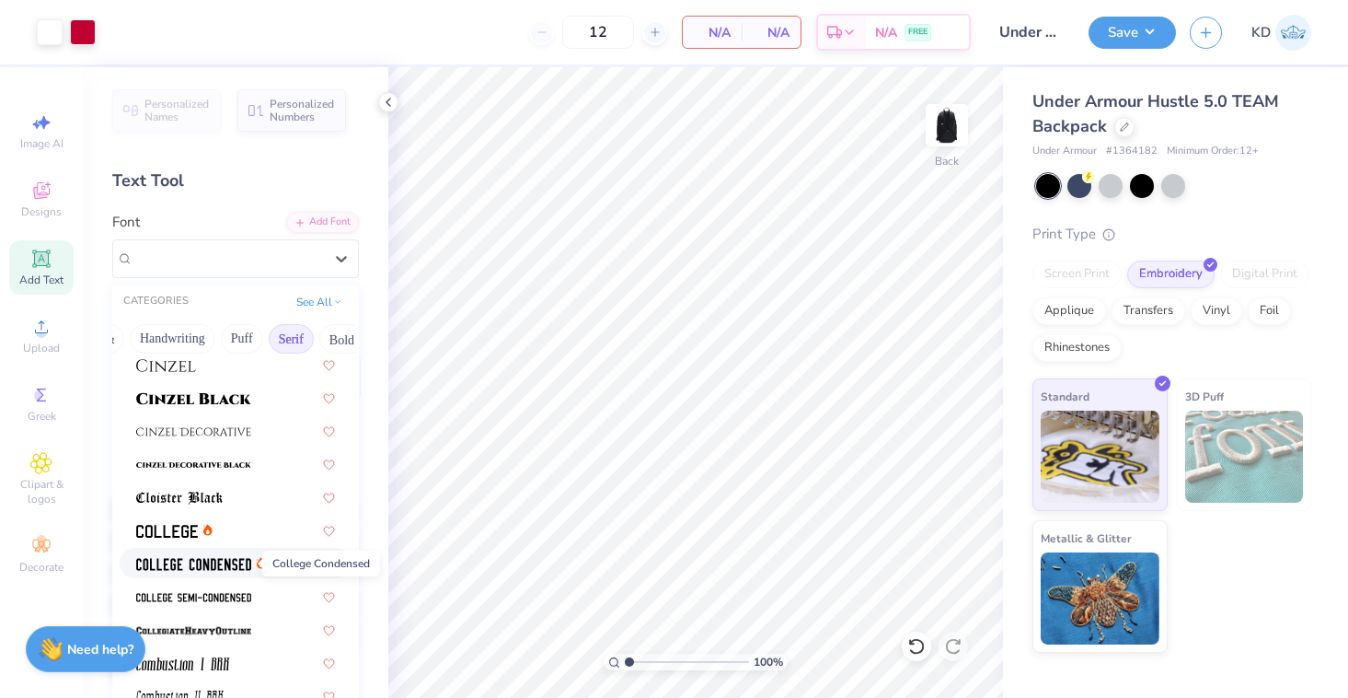
click at [202, 564] on img at bounding box center [193, 564] width 115 height 13
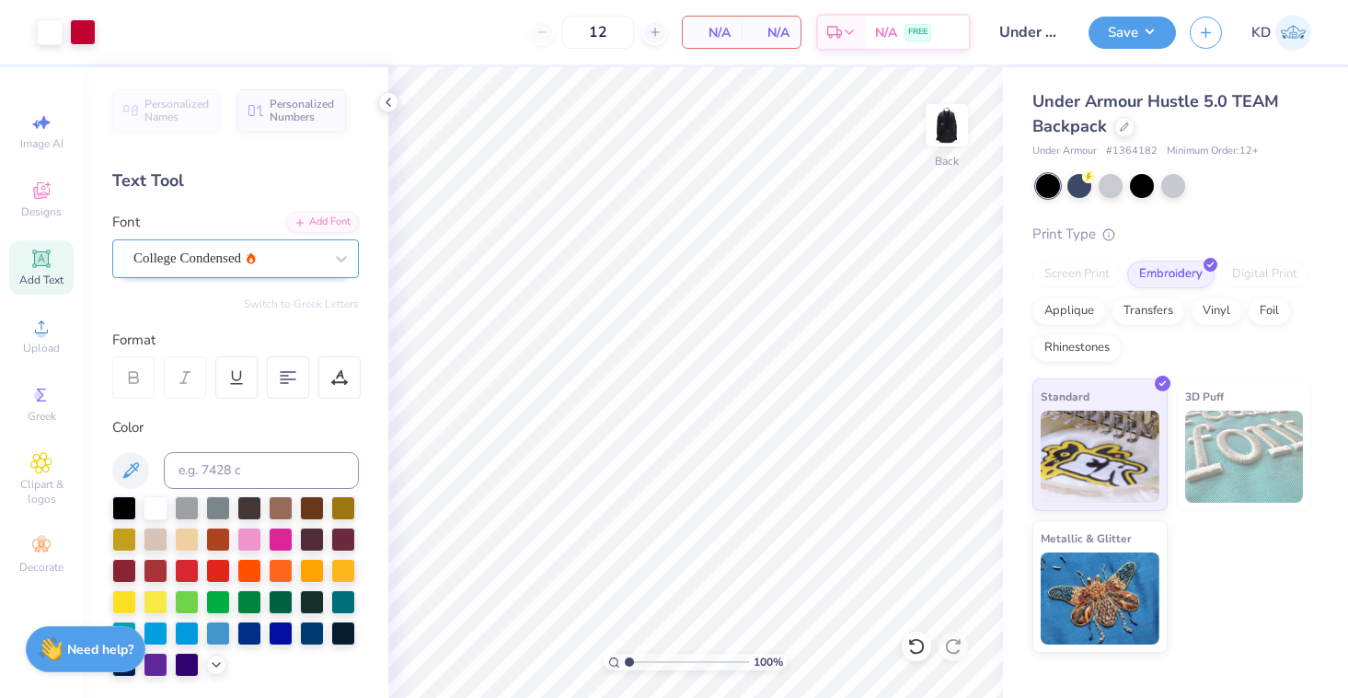
click at [258, 263] on div "College Condensed" at bounding box center [228, 258] width 193 height 29
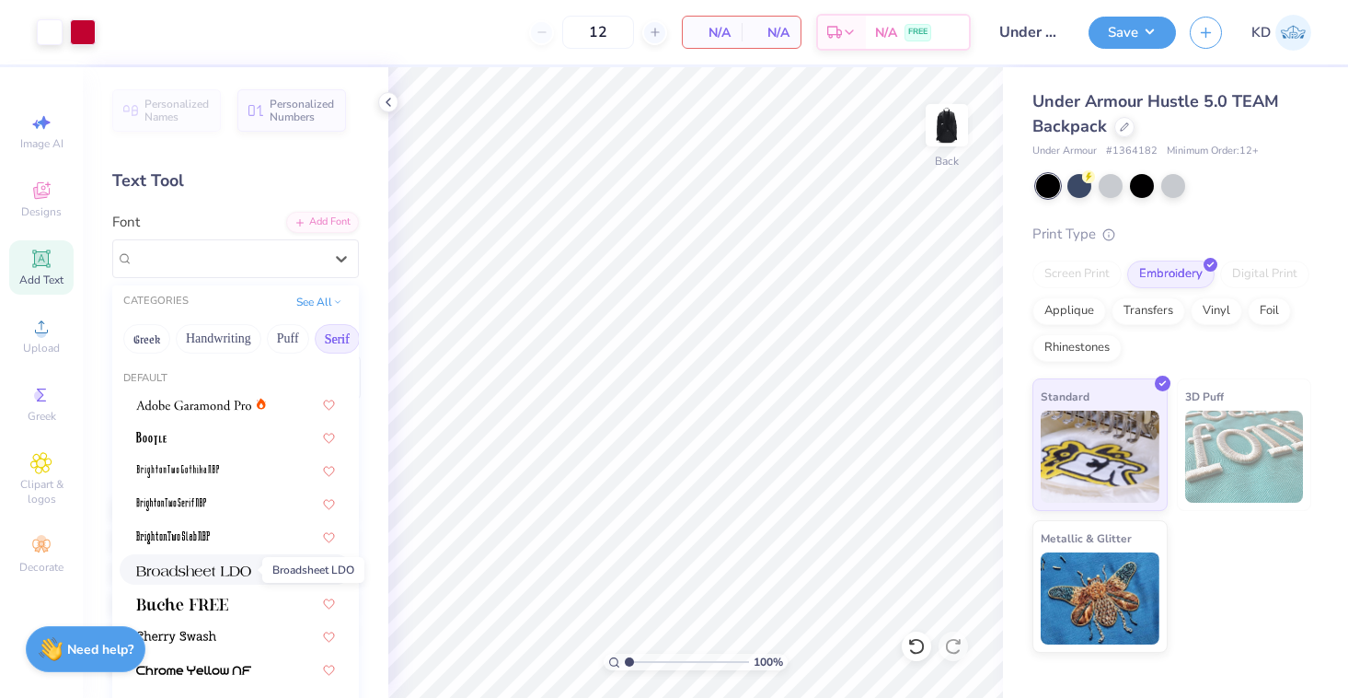
click at [197, 573] on img at bounding box center [193, 570] width 115 height 13
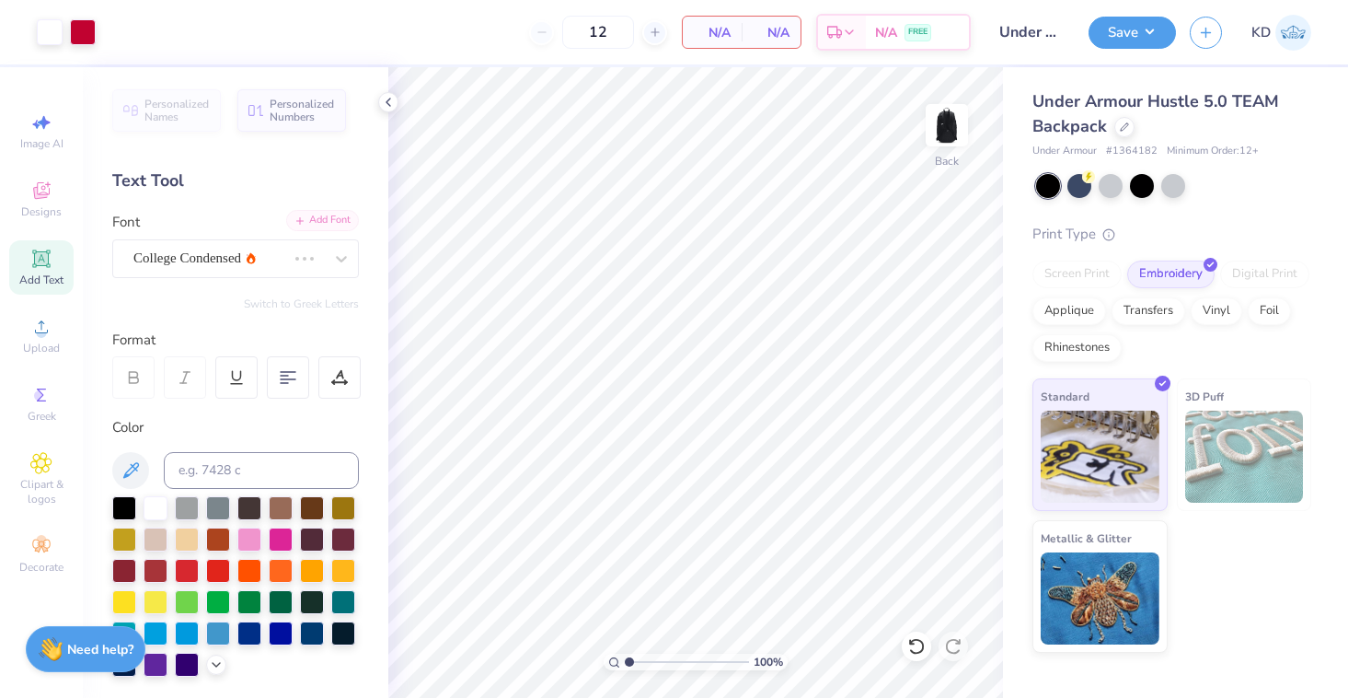
click at [319, 220] on div "Add Font" at bounding box center [322, 220] width 73 height 21
click at [40, 263] on icon at bounding box center [41, 258] width 14 height 14
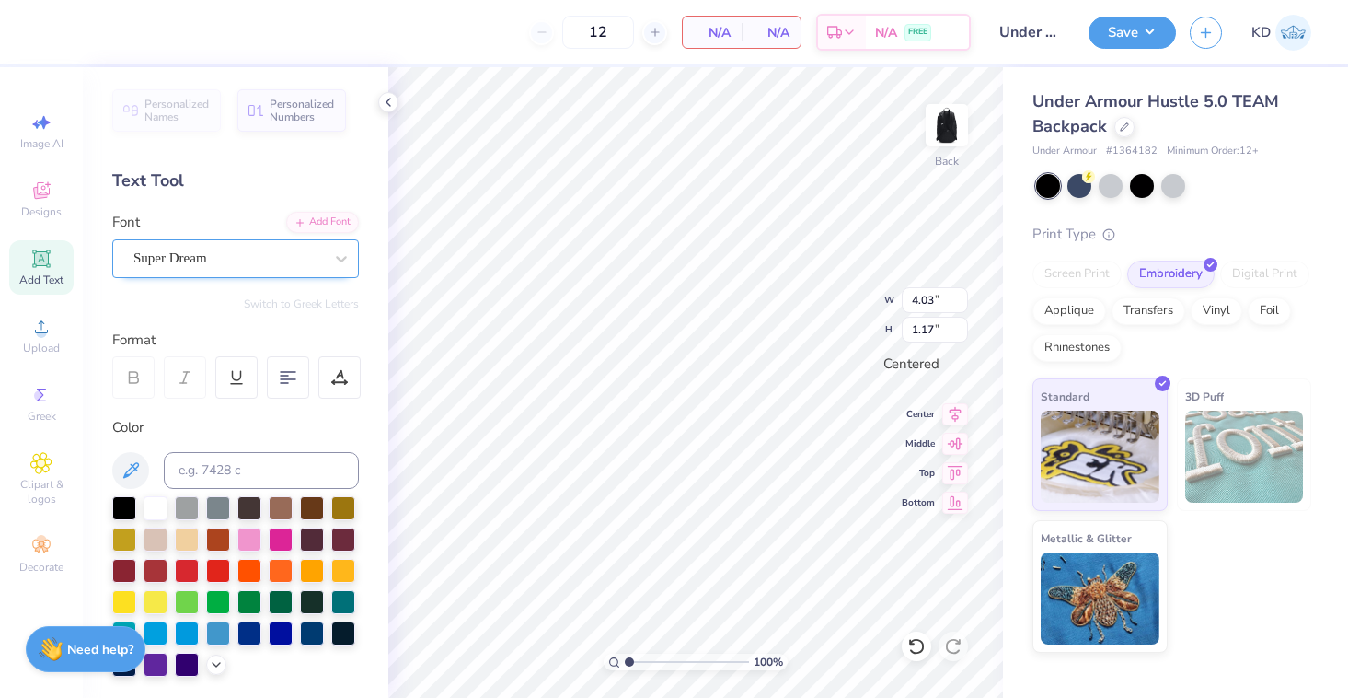
click at [316, 261] on div "Super Dream" at bounding box center [228, 258] width 193 height 29
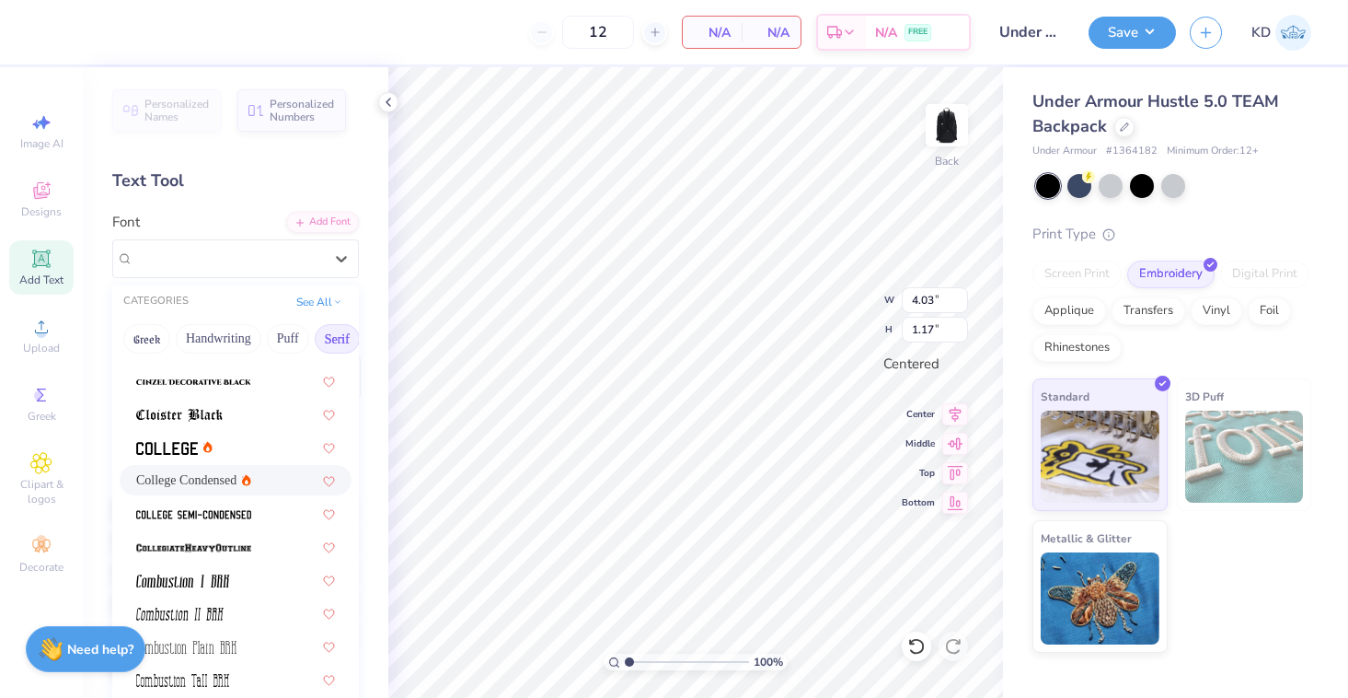
scroll to position [456, 0]
click at [241, 477] on div "College Condensed" at bounding box center [235, 476] width 199 height 19
type input "3.00"
type input "1.14"
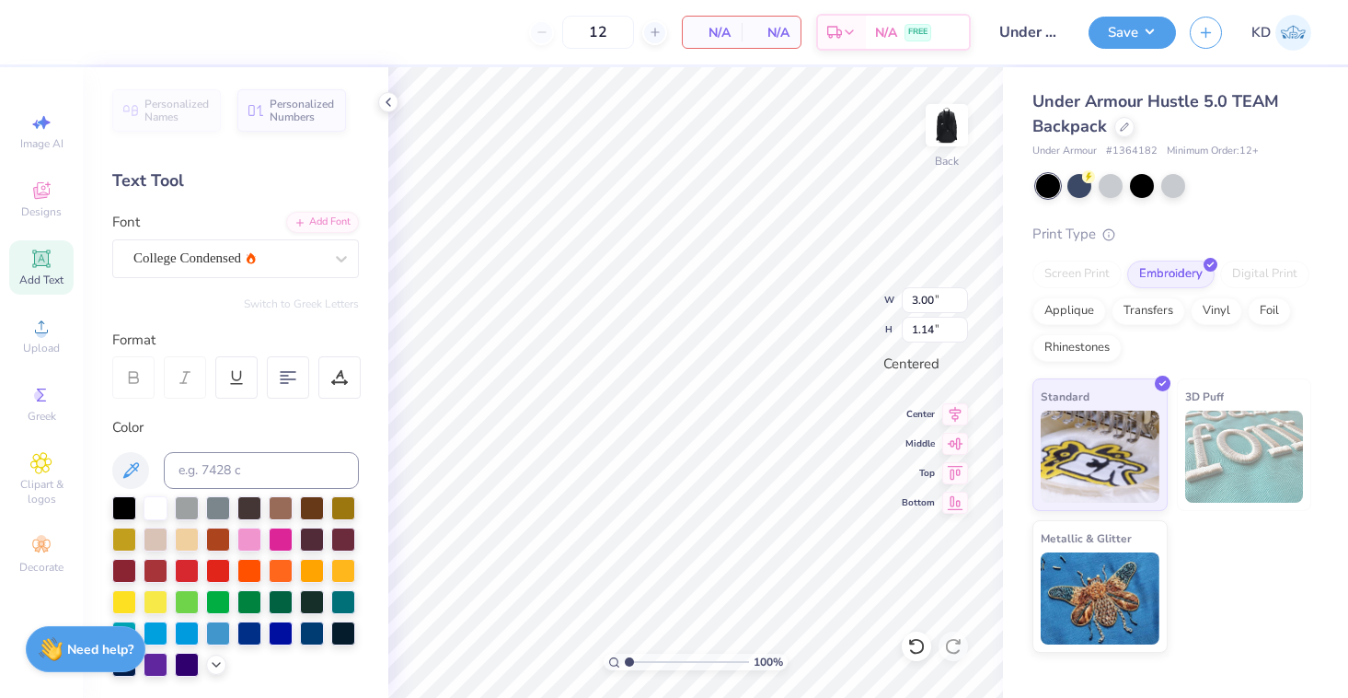
type textarea "T"
type textarea "6"
click at [815, 298] on div "100 % Back W 0.49 H 1.14 Y Center Middle Top Bottom" at bounding box center [695, 382] width 615 height 630
click at [646, 35] on div at bounding box center [654, 32] width 25 height 25
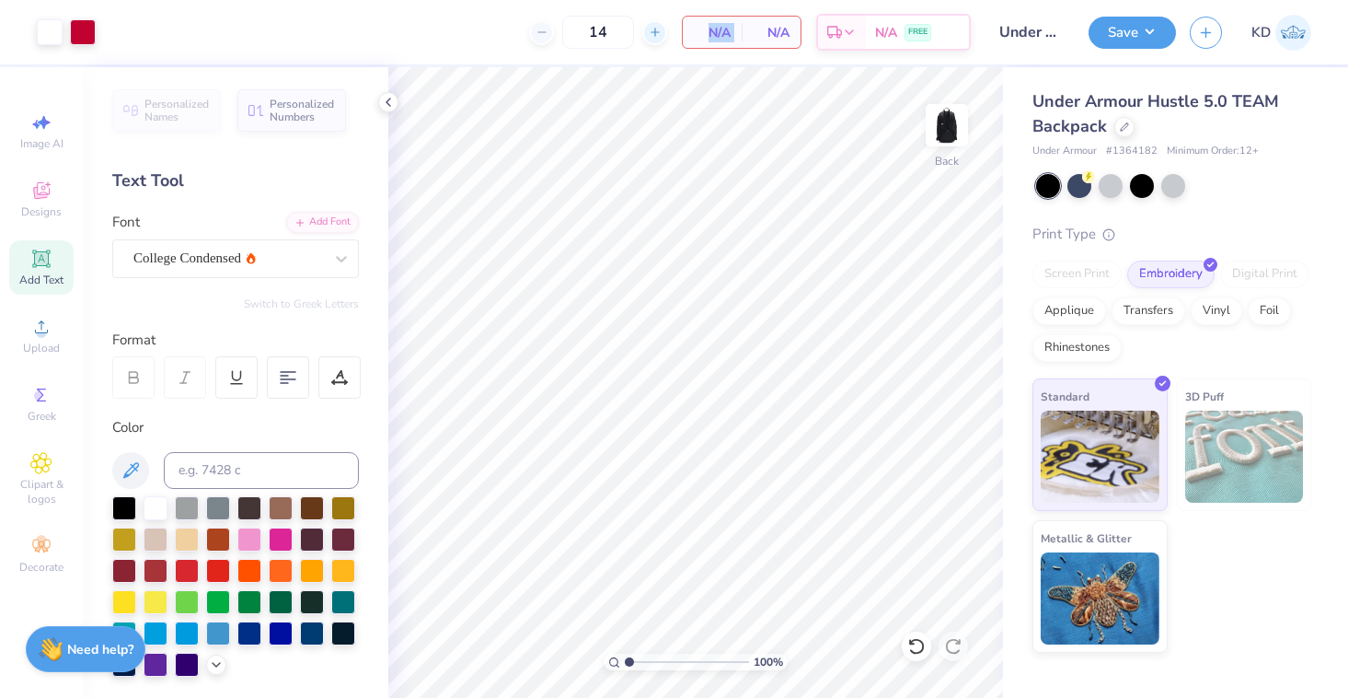
click at [646, 35] on div at bounding box center [654, 32] width 25 height 25
type input "15"
click at [38, 333] on circle at bounding box center [41, 333] width 10 height 10
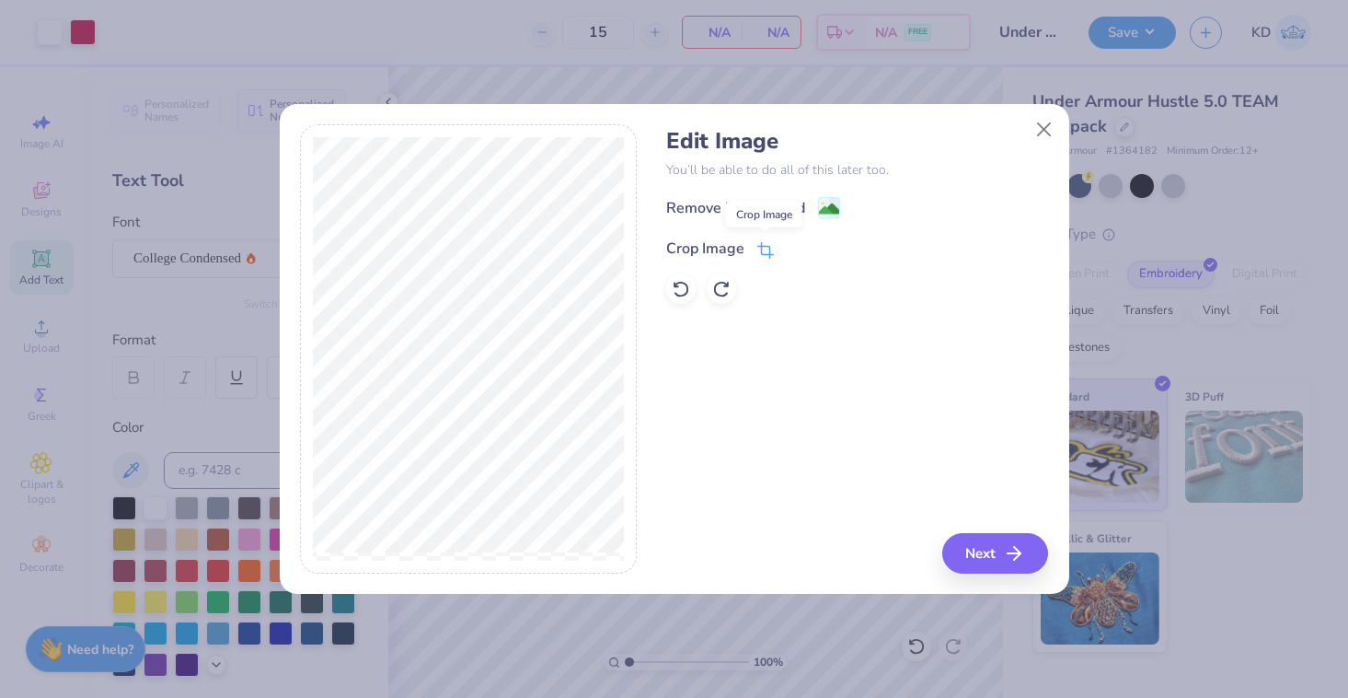
click at [762, 247] on icon at bounding box center [765, 250] width 17 height 17
click at [814, 336] on div "Edit Image You’ll be able to do all of this later too. Remove Background Crop I…" at bounding box center [857, 348] width 382 height 449
click at [999, 553] on div "Edit Image You’ll be able to do all of this later too. Remove Background Crop I…" at bounding box center [857, 348] width 382 height 449
click at [801, 298] on div "Remove Background Crop Image" at bounding box center [857, 250] width 382 height 108
click at [793, 248] on polyline at bounding box center [795, 247] width 7 height 6
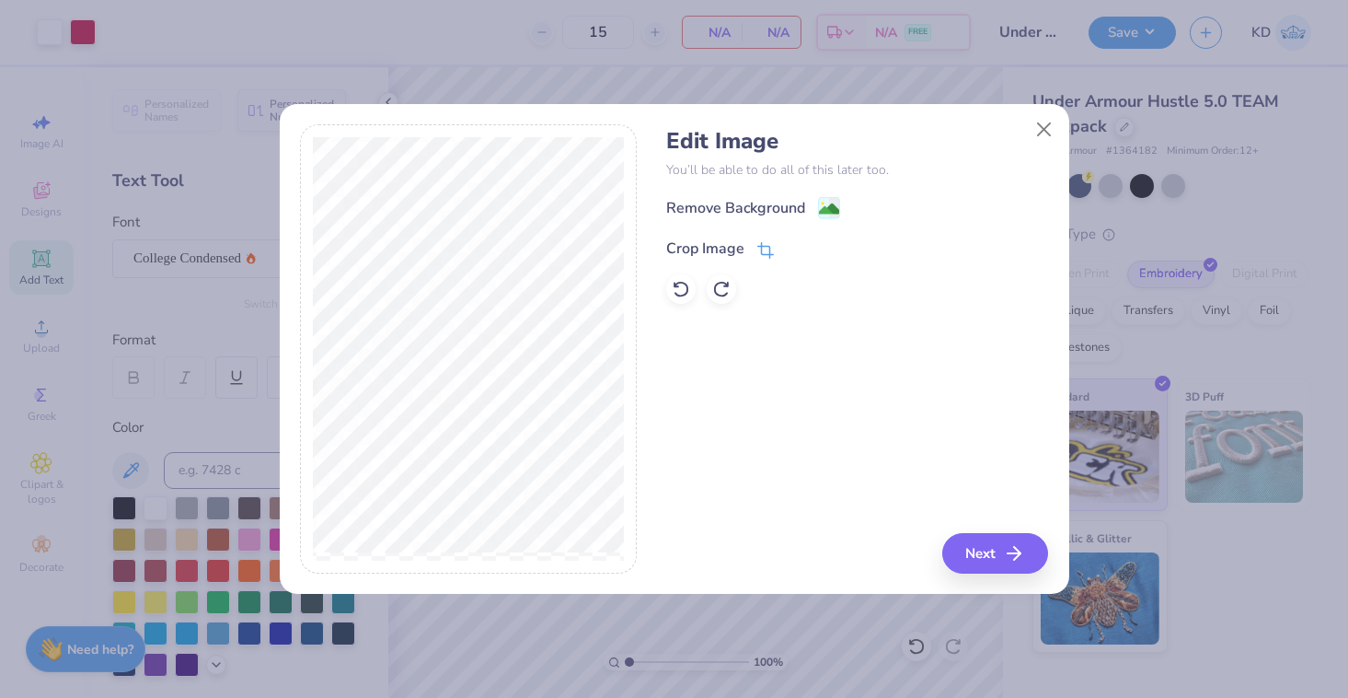
click at [767, 241] on span at bounding box center [765, 248] width 17 height 22
click at [792, 249] on icon at bounding box center [795, 246] width 11 height 11
click at [977, 560] on button "Next" at bounding box center [998, 553] width 106 height 40
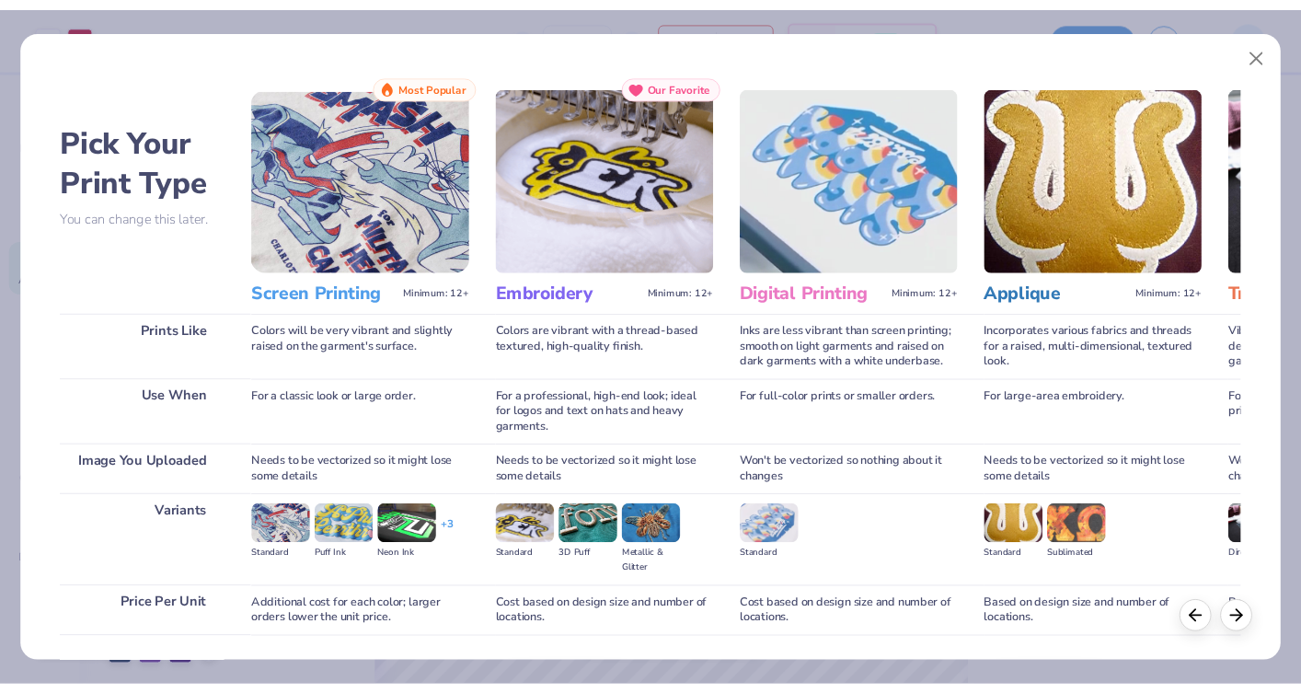
scroll to position [128, 0]
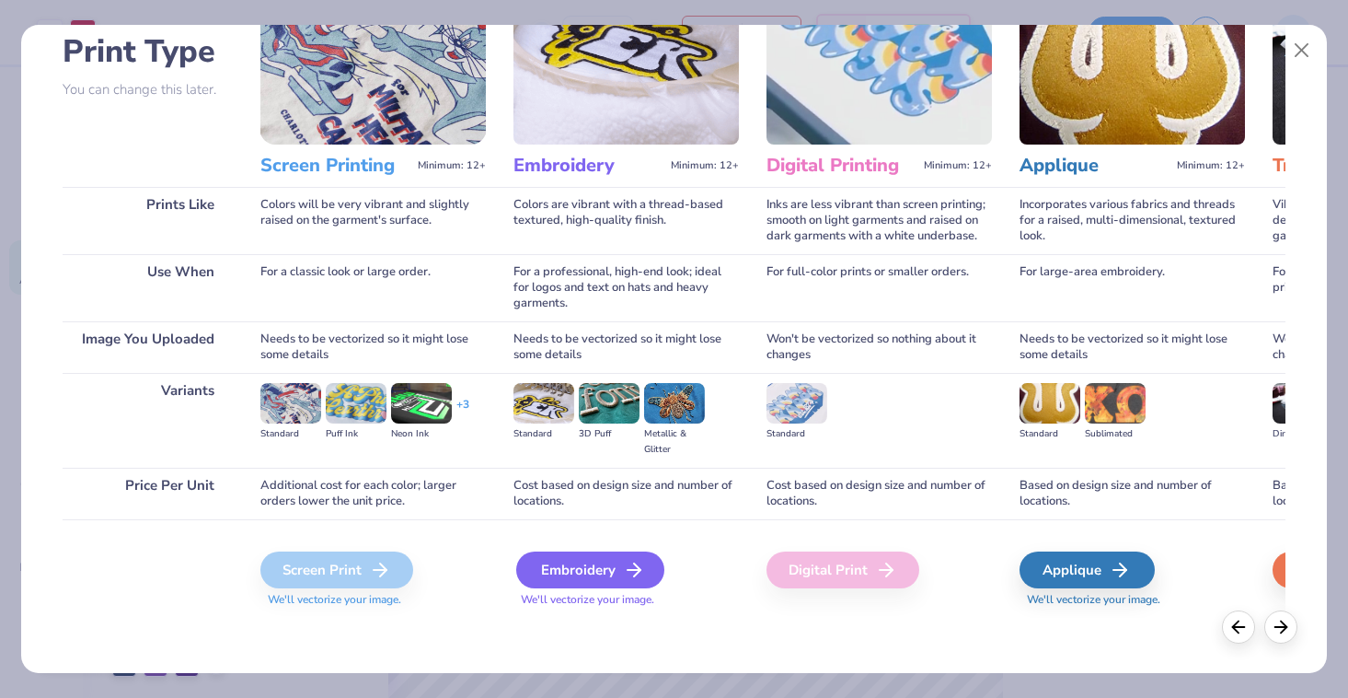
click at [592, 567] on div "Embroidery" at bounding box center [590, 569] width 148 height 37
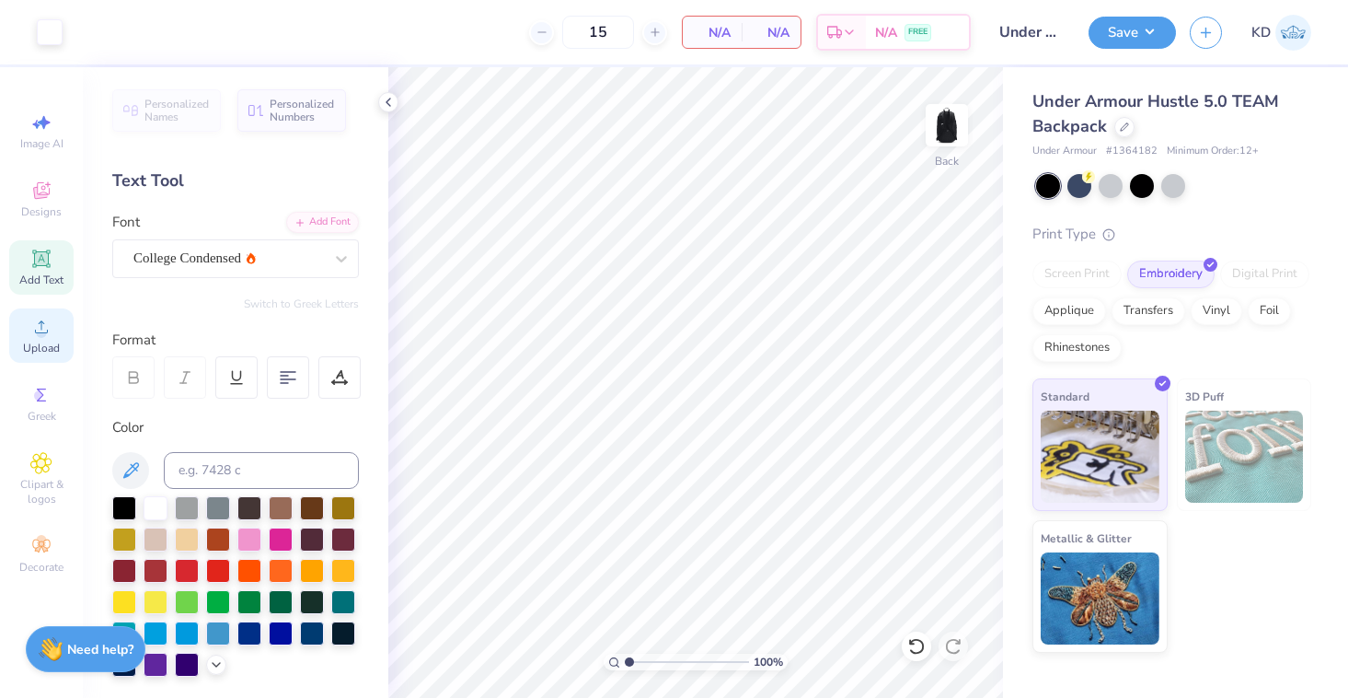
click at [50, 329] on icon at bounding box center [41, 327] width 22 height 22
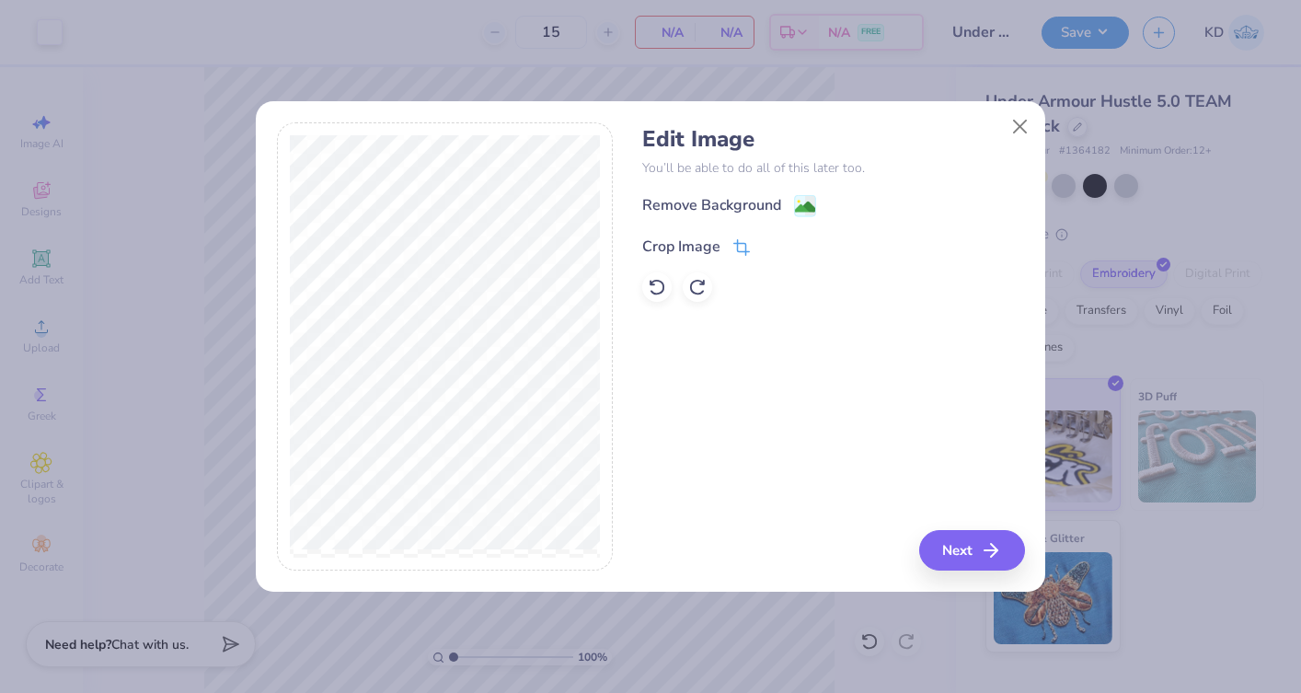
click at [738, 245] on icon at bounding box center [744, 246] width 12 height 12
click at [768, 236] on button at bounding box center [772, 244] width 19 height 19
click at [796, 208] on image at bounding box center [805, 209] width 20 height 20
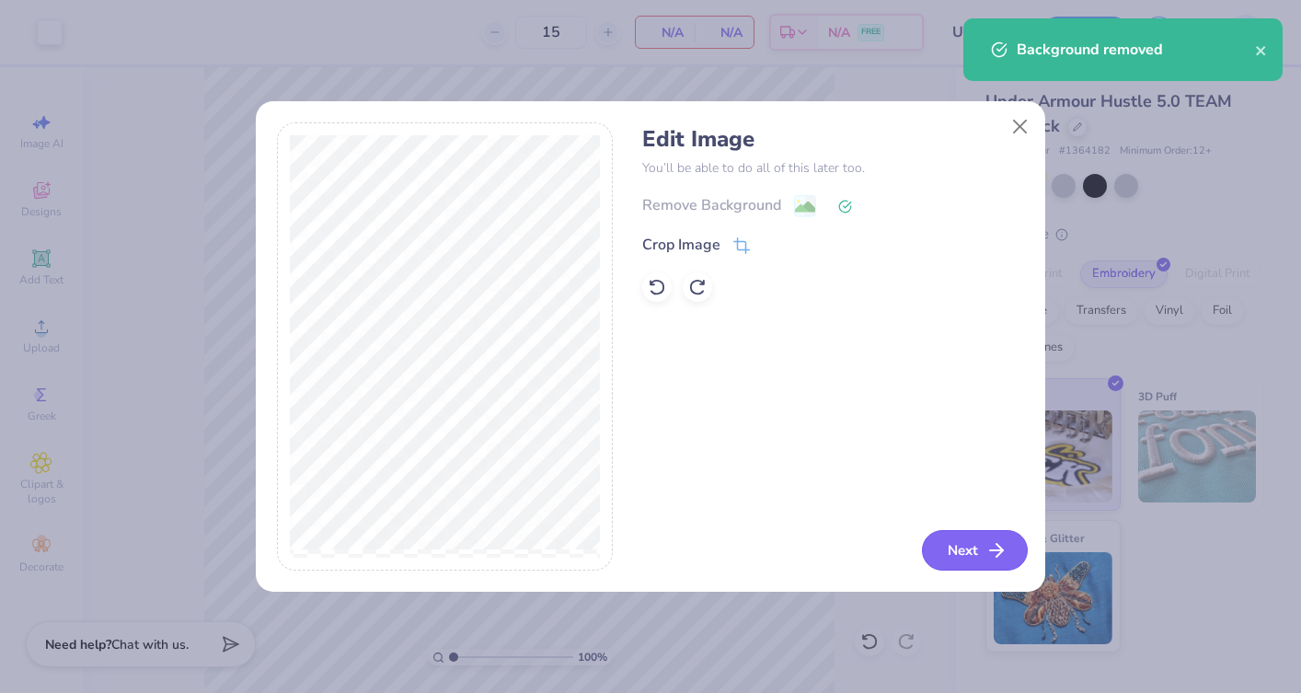
click at [973, 554] on button "Next" at bounding box center [975, 550] width 106 height 40
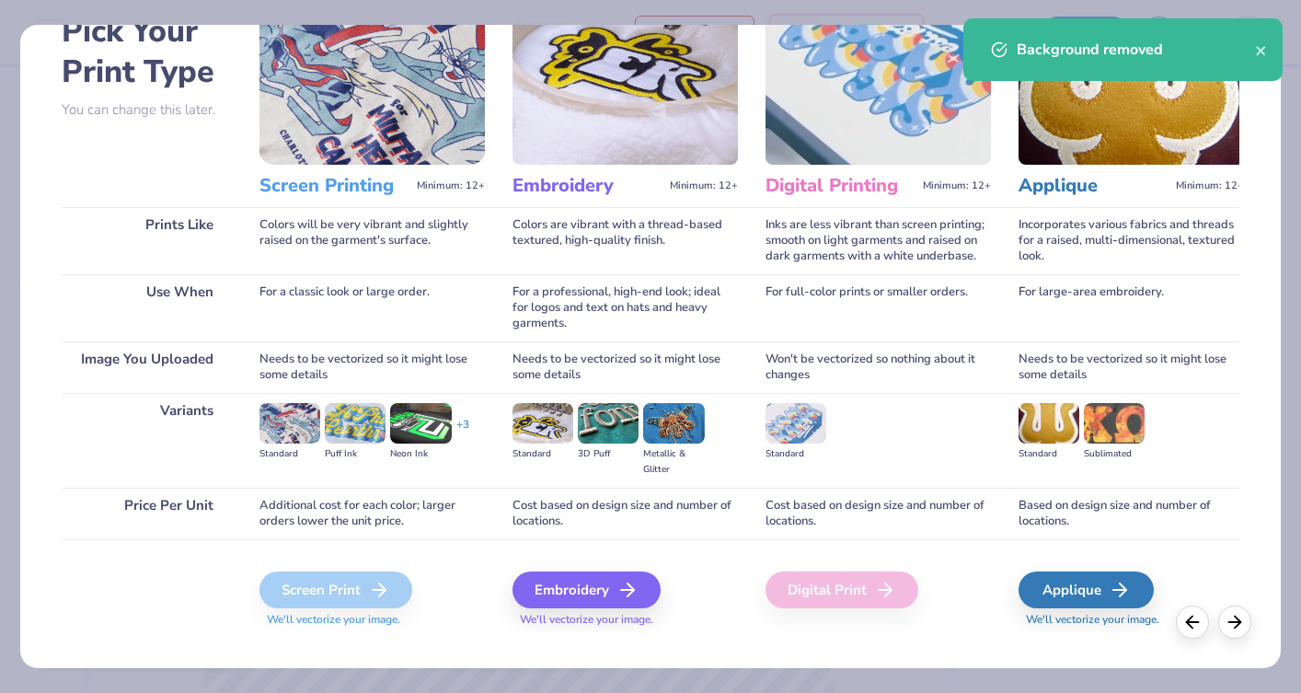
scroll to position [133, 0]
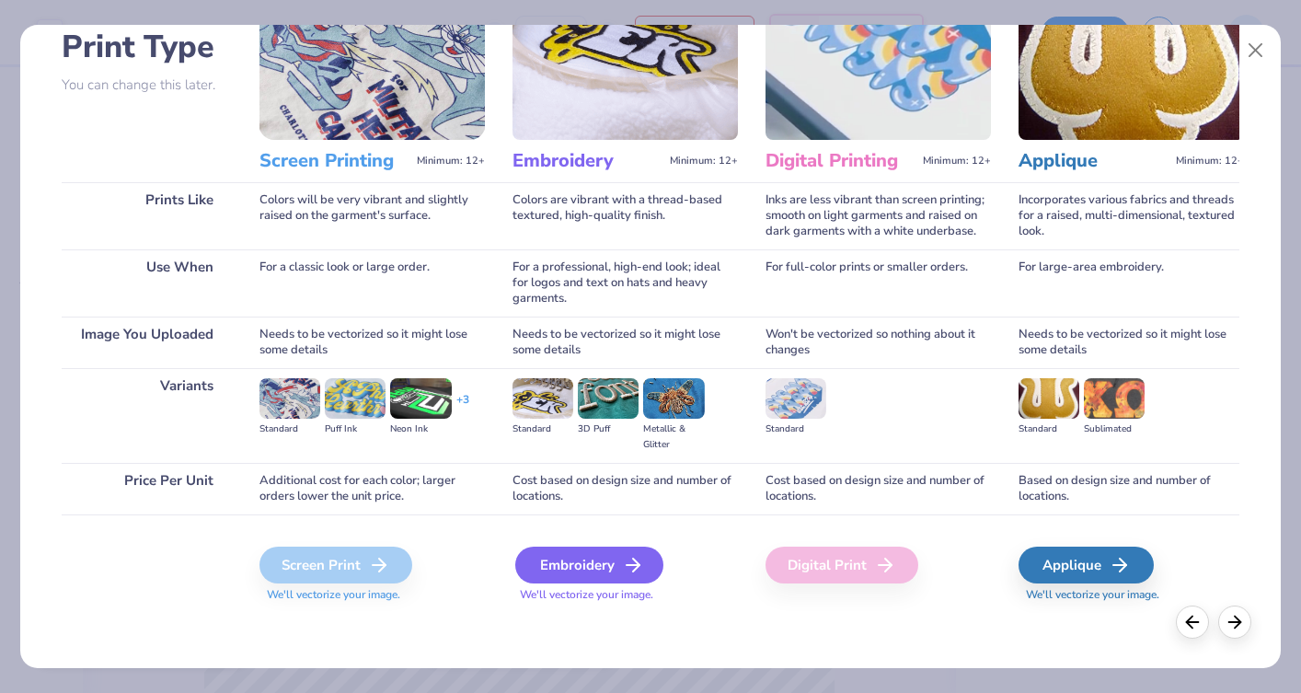
click at [560, 559] on div "Embroidery" at bounding box center [589, 565] width 148 height 37
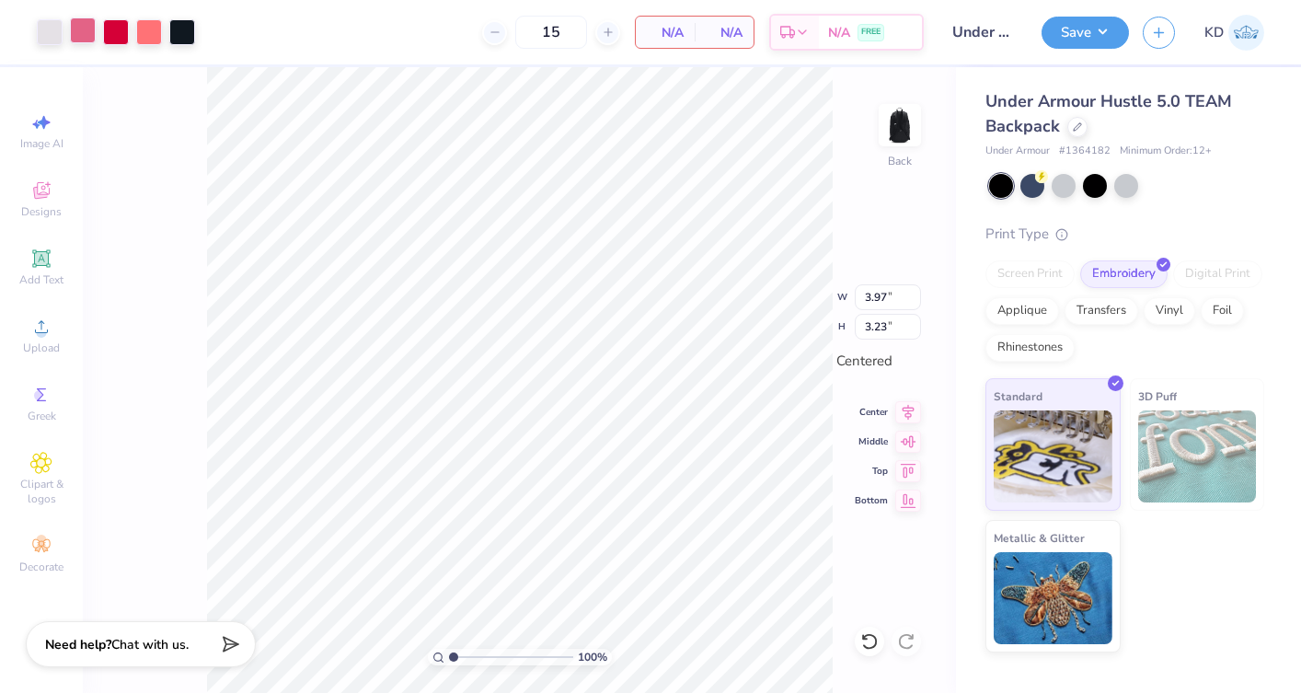
click at [78, 29] on div at bounding box center [83, 30] width 26 height 26
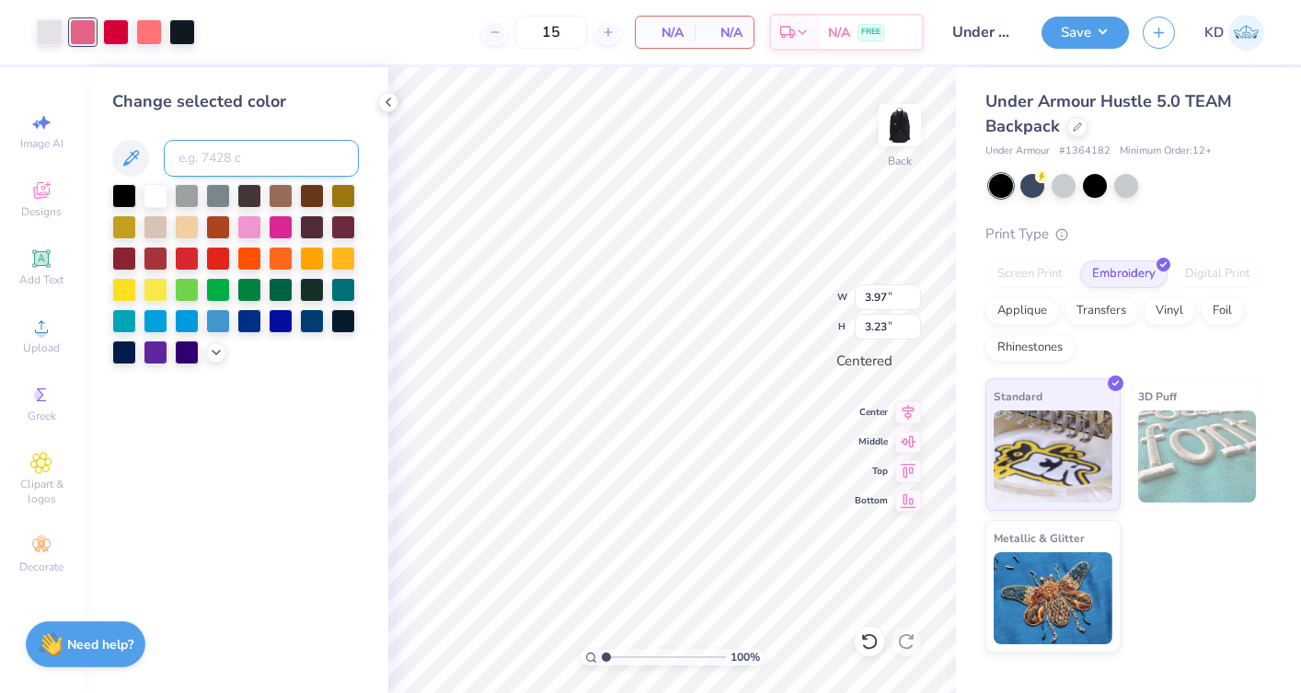
click at [209, 157] on input at bounding box center [261, 158] width 195 height 37
type input "206"
click at [115, 35] on div at bounding box center [116, 30] width 26 height 26
click at [203, 156] on input at bounding box center [261, 158] width 195 height 37
type input "206"
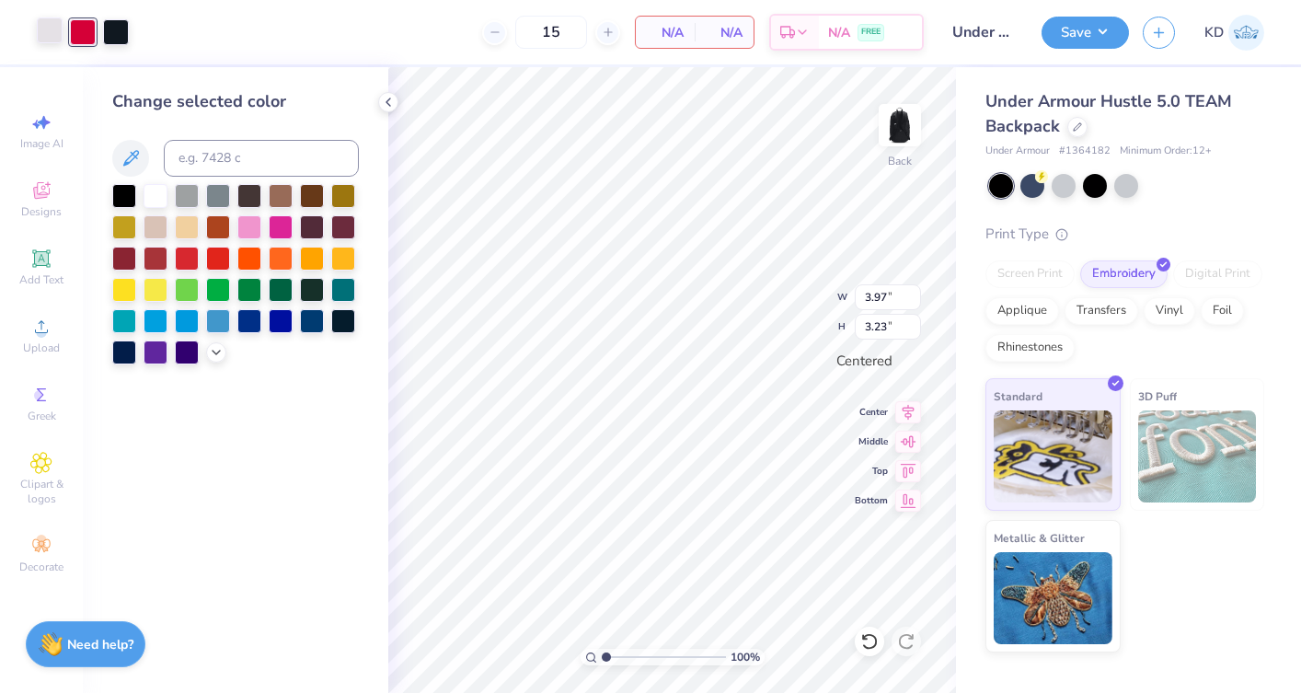
click at [47, 29] on div at bounding box center [50, 30] width 26 height 26
click at [160, 187] on div at bounding box center [156, 194] width 24 height 24
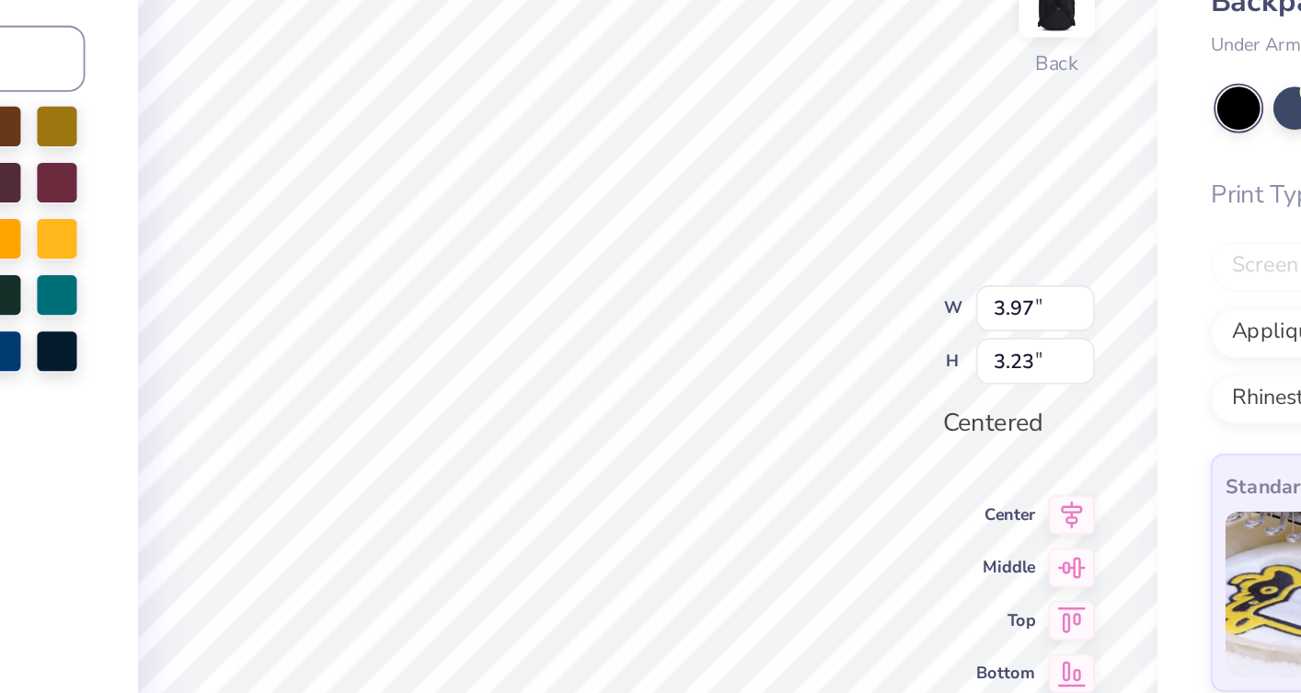
type input "2.18"
type input "1.77"
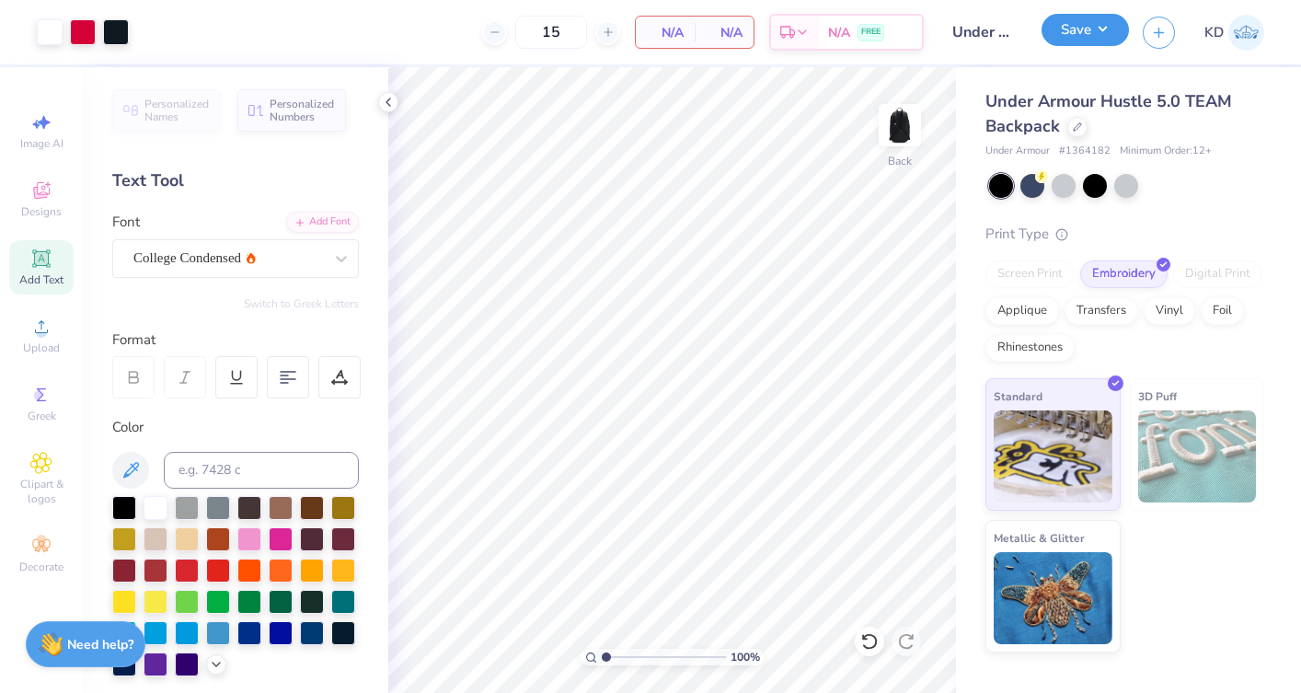
click at [1071, 32] on button "Save" at bounding box center [1085, 30] width 87 height 32
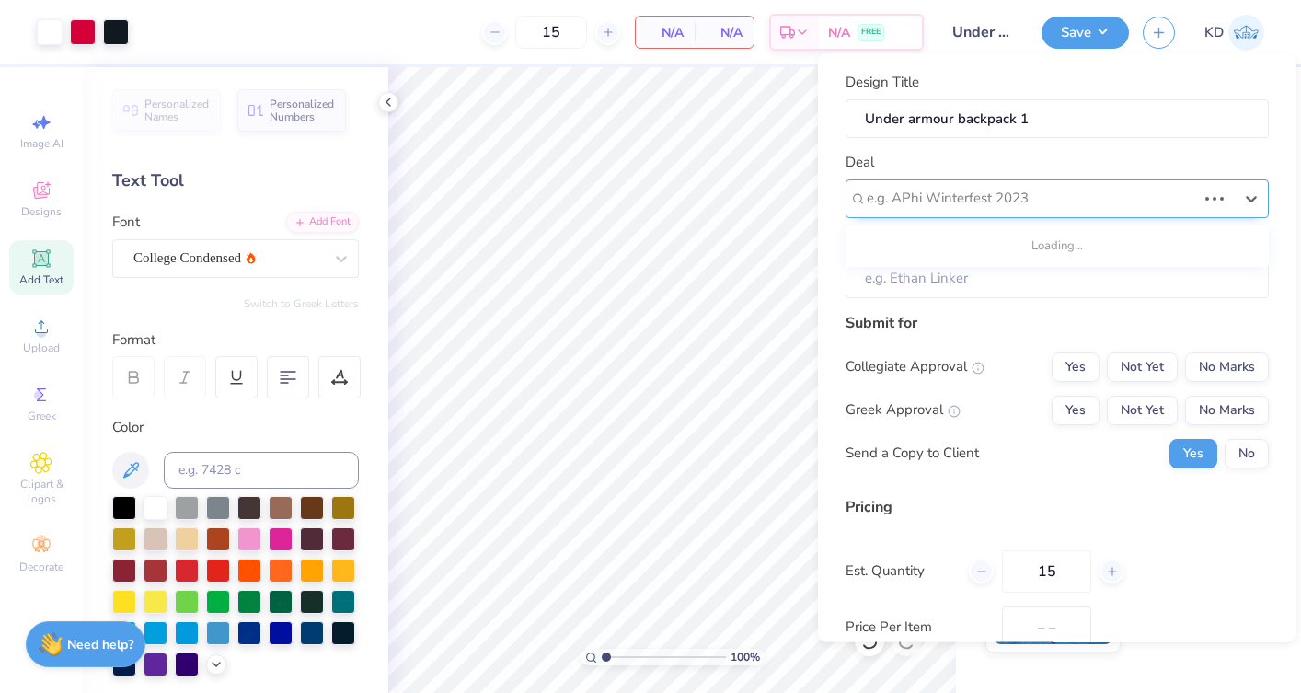
click at [988, 189] on div at bounding box center [1031, 198] width 329 height 25
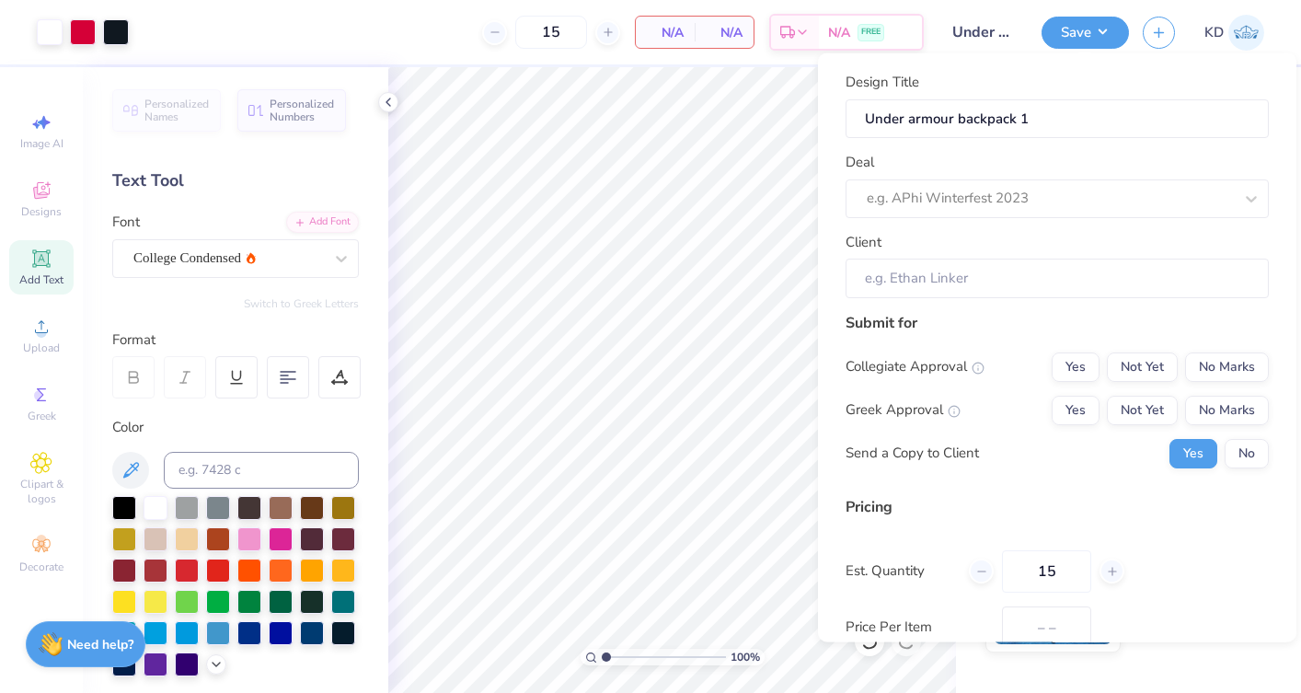
click at [921, 152] on div "Deal e.g. APhi Winterfest 2023" at bounding box center [1057, 185] width 423 height 66
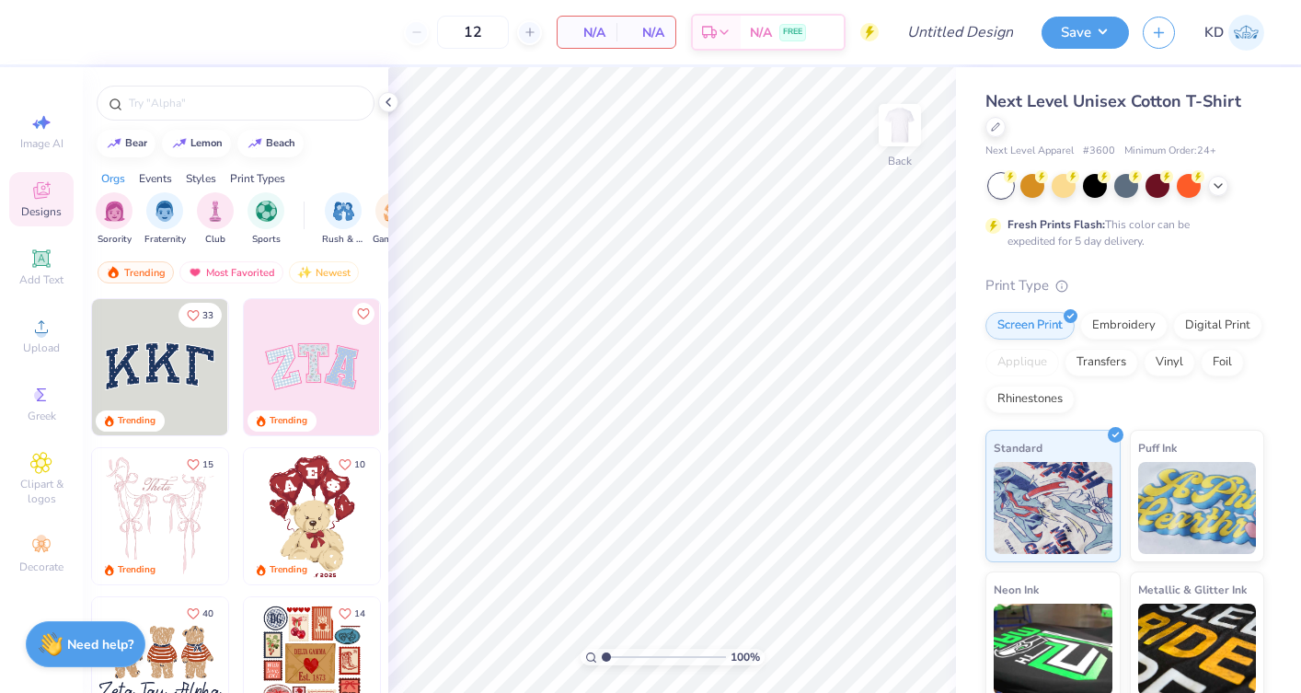
click at [317, 373] on img at bounding box center [312, 367] width 136 height 136
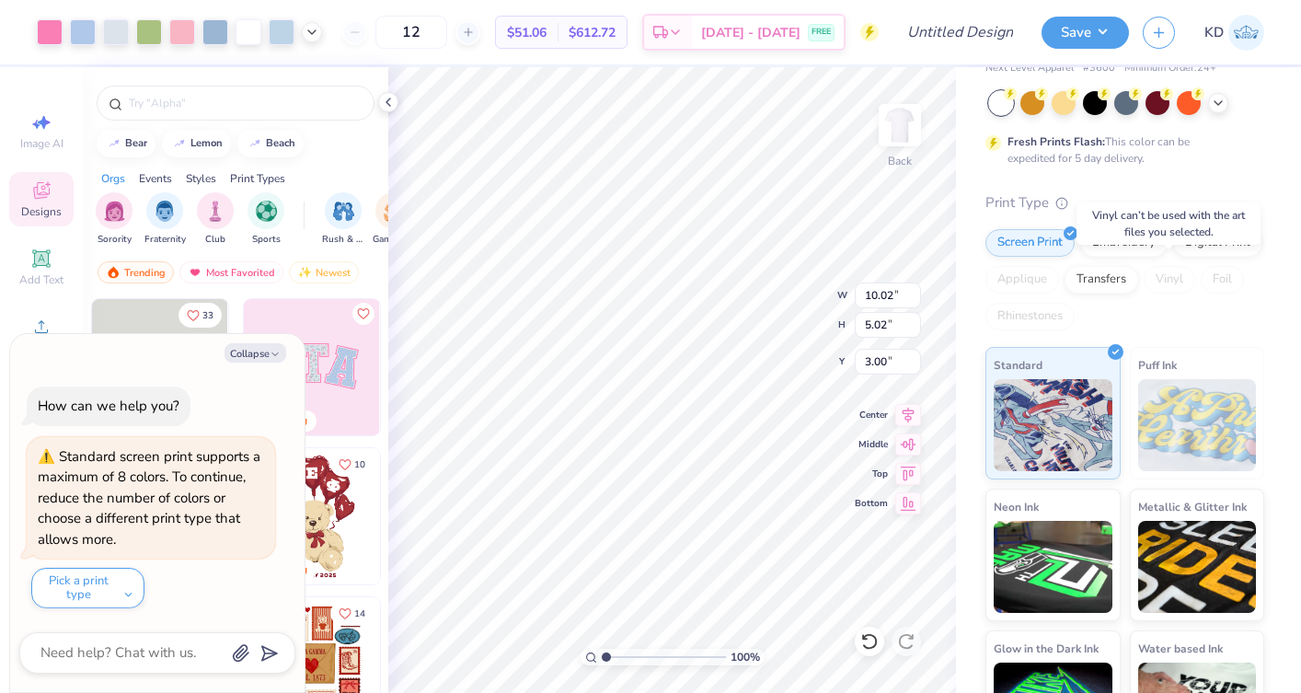
scroll to position [93, 0]
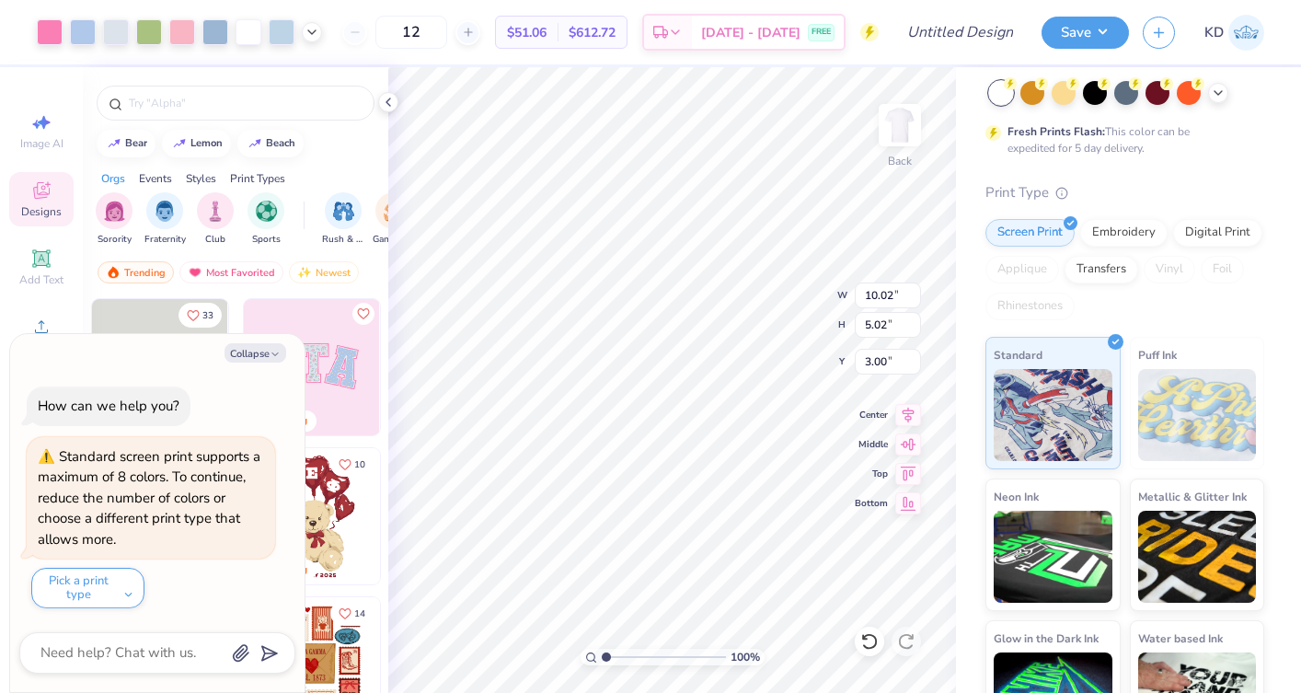
type textarea "x"
